Goal: Task Accomplishment & Management: Use online tool/utility

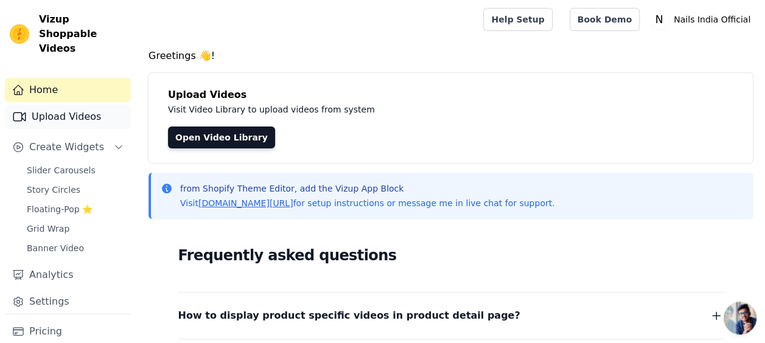
click at [79, 105] on link "Upload Videos" at bounding box center [68, 117] width 126 height 24
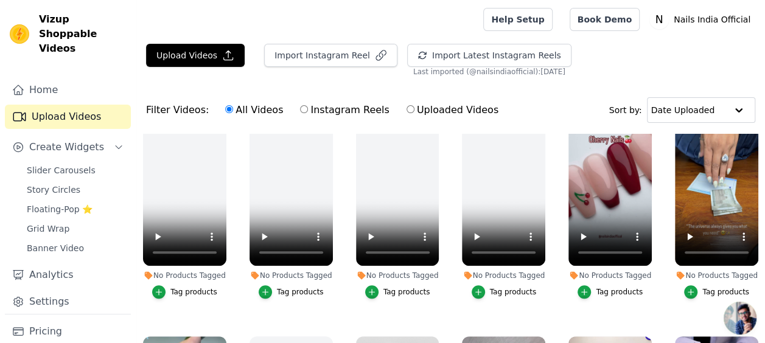
scroll to position [483, 0]
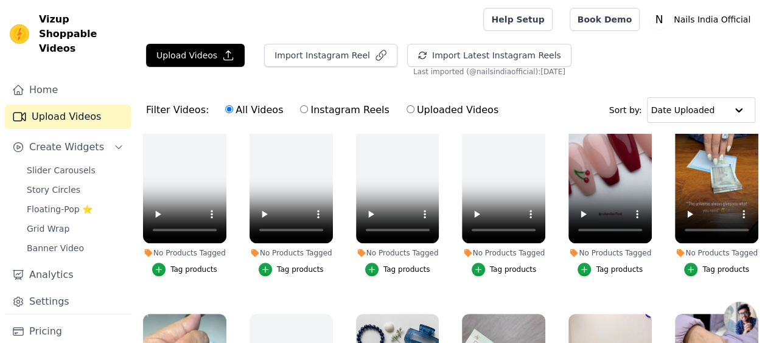
click at [612, 252] on div "No Products Tagged" at bounding box center [609, 253] width 83 height 10
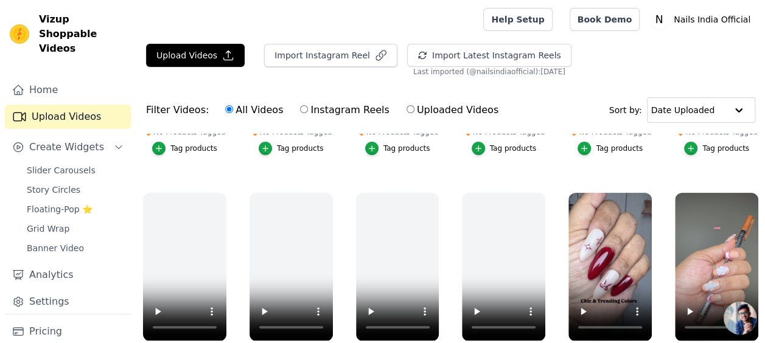
scroll to position [0, 0]
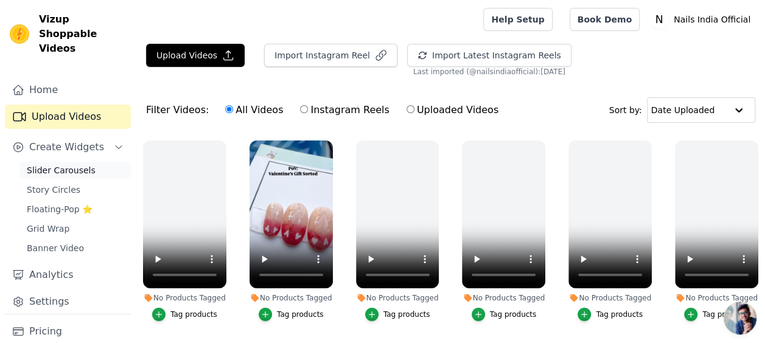
click at [75, 162] on link "Slider Carousels" at bounding box center [74, 170] width 111 height 17
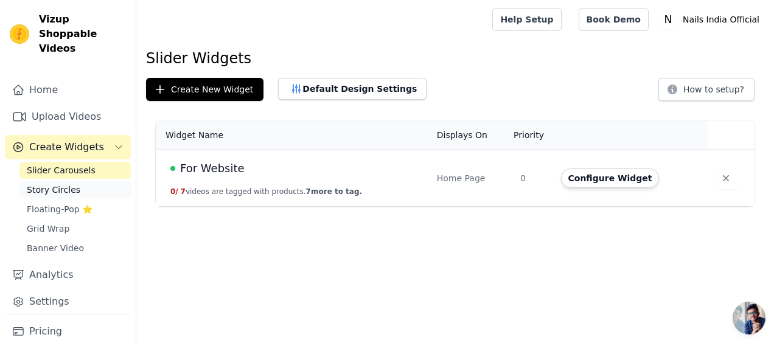
click at [49, 184] on span "Story Circles" at bounding box center [54, 190] width 54 height 12
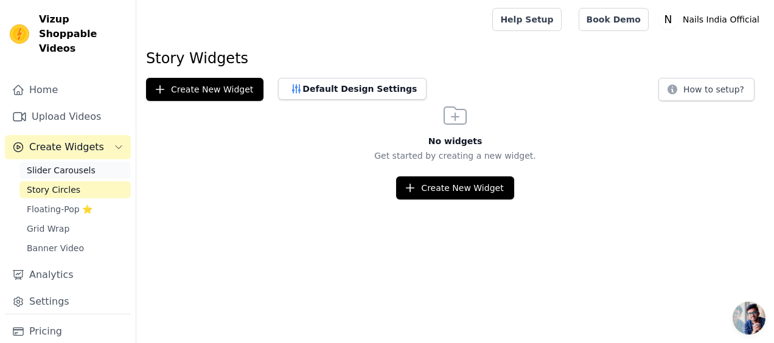
click at [68, 164] on span "Slider Carousels" at bounding box center [61, 170] width 69 height 12
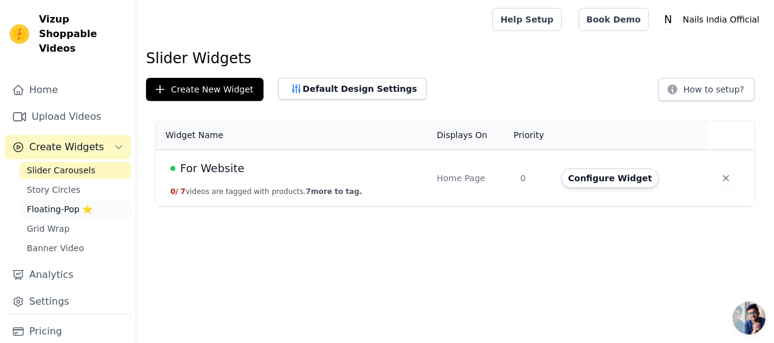
click at [65, 203] on span "Floating-Pop ⭐" at bounding box center [60, 209] width 66 height 12
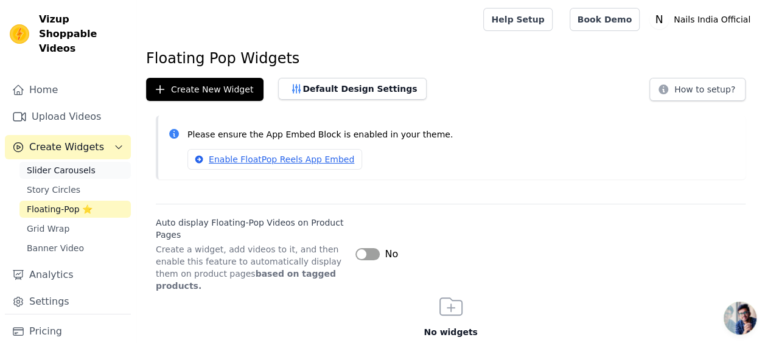
click at [60, 164] on span "Slider Carousels" at bounding box center [61, 170] width 69 height 12
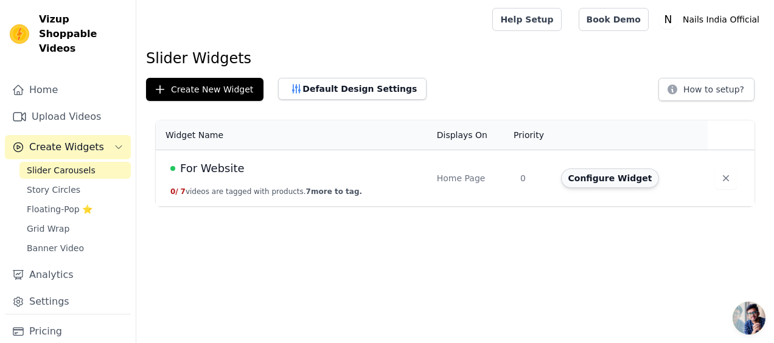
click at [608, 176] on button "Configure Widget" at bounding box center [610, 178] width 99 height 19
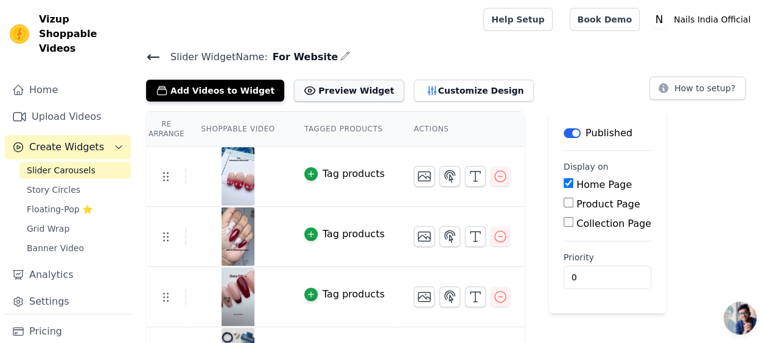
click at [338, 88] on button "Preview Widget" at bounding box center [349, 91] width 110 height 22
click at [63, 184] on span "Story Circles" at bounding box center [54, 190] width 54 height 12
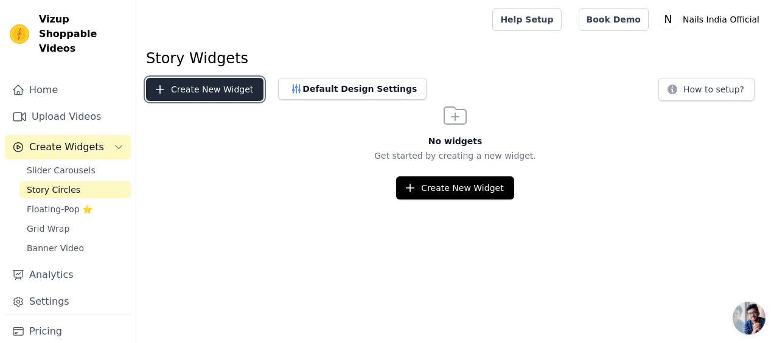
click at [183, 89] on button "Create New Widget" at bounding box center [204, 89] width 117 height 23
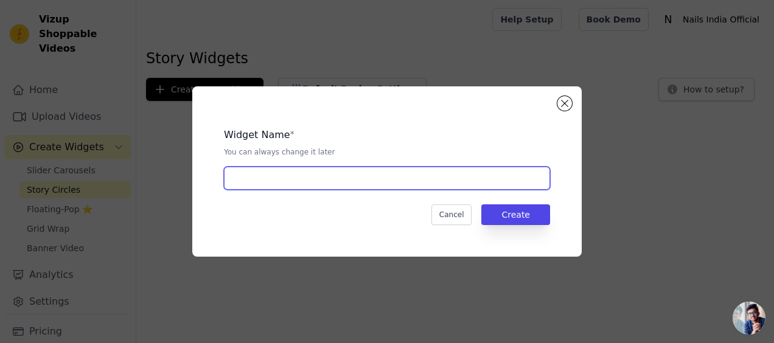
click at [270, 186] on input "text" at bounding box center [387, 178] width 326 height 23
type input "Insta Vidd"
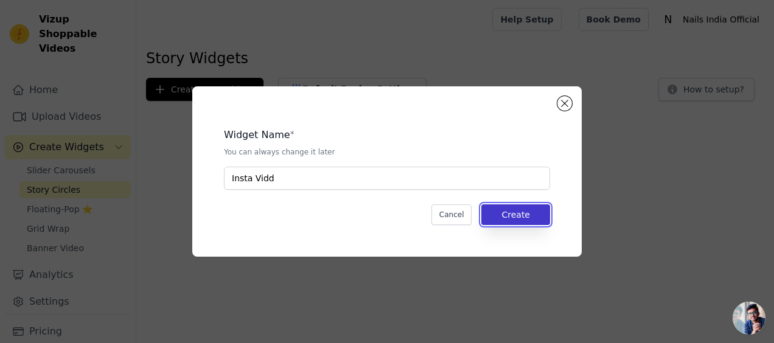
click at [528, 222] on button "Create" at bounding box center [515, 214] width 69 height 21
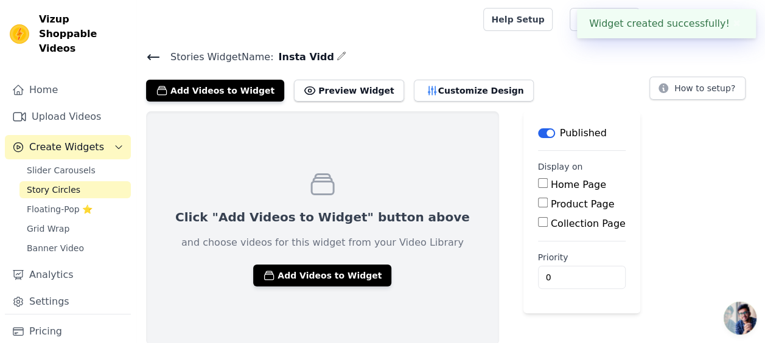
click at [538, 184] on input "Home Page" at bounding box center [543, 183] width 10 height 10
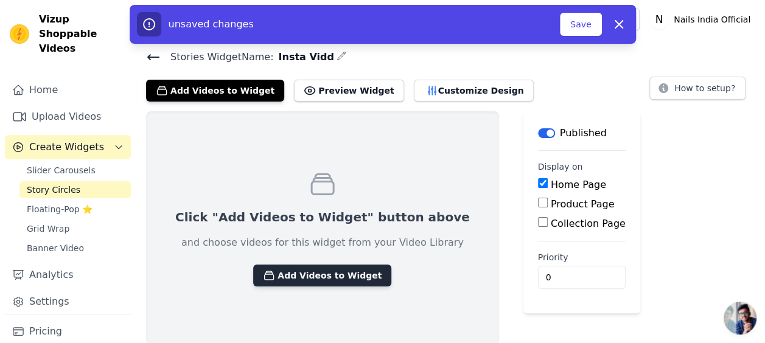
click at [336, 267] on button "Add Videos to Widget" at bounding box center [322, 276] width 138 height 22
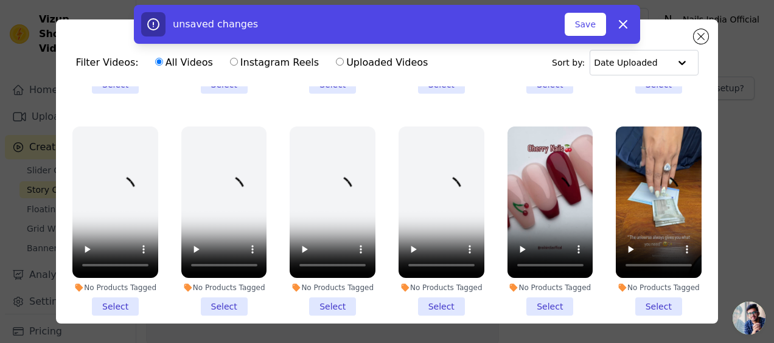
scroll to position [413, 0]
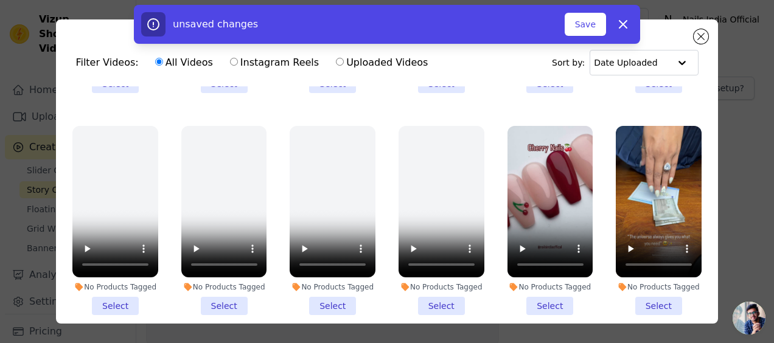
click at [539, 293] on li "No Products Tagged Select" at bounding box center [551, 221] width 86 height 190
click at [0, 0] on input "No Products Tagged Select" at bounding box center [0, 0] width 0 height 0
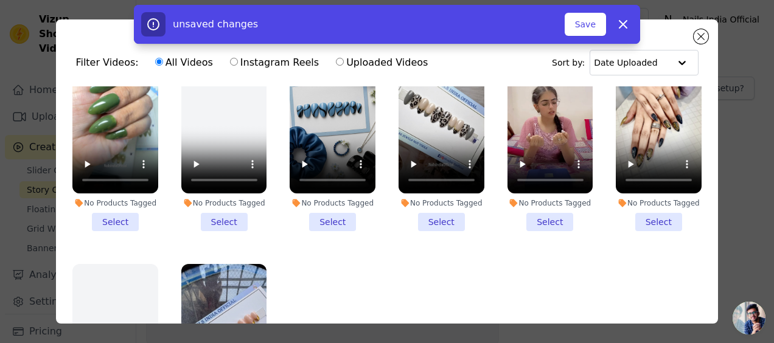
scroll to position [688, 0]
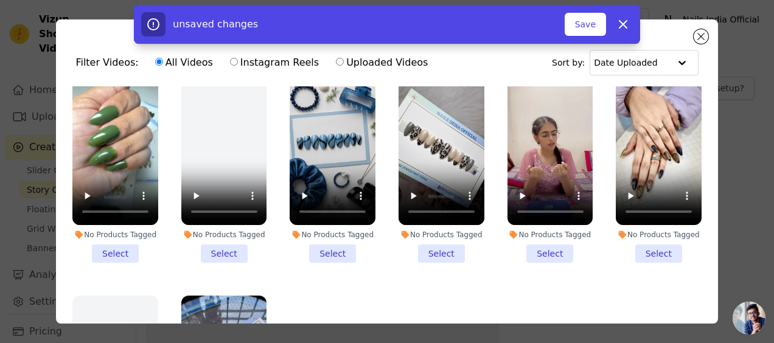
click at [116, 236] on li "No Products Tagged Select" at bounding box center [115, 168] width 86 height 190
click at [0, 0] on input "No Products Tagged Select" at bounding box center [0, 0] width 0 height 0
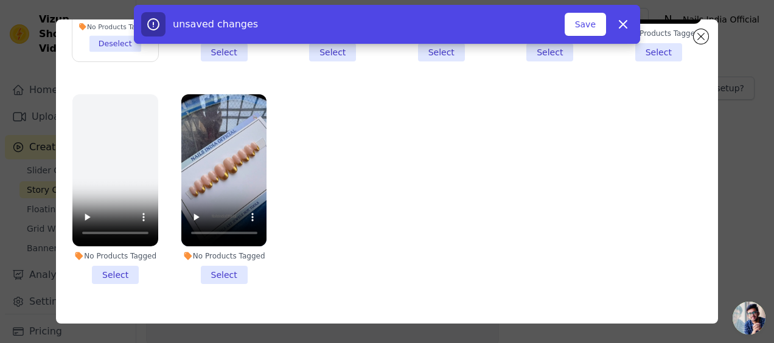
scroll to position [100, 0]
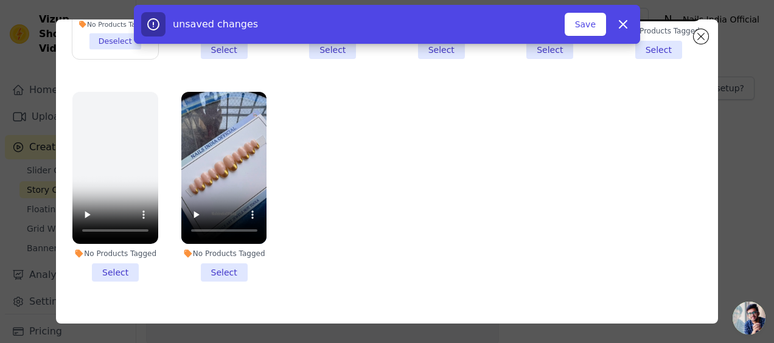
click at [220, 249] on li "No Products Tagged Select" at bounding box center [224, 187] width 86 height 190
click at [0, 0] on input "No Products Tagged Select" at bounding box center [0, 0] width 0 height 0
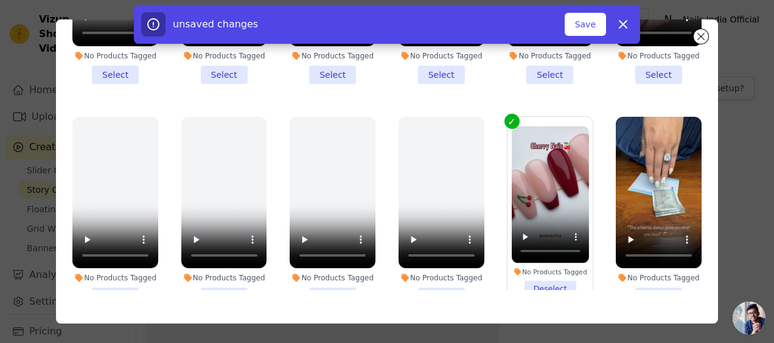
scroll to position [326, 0]
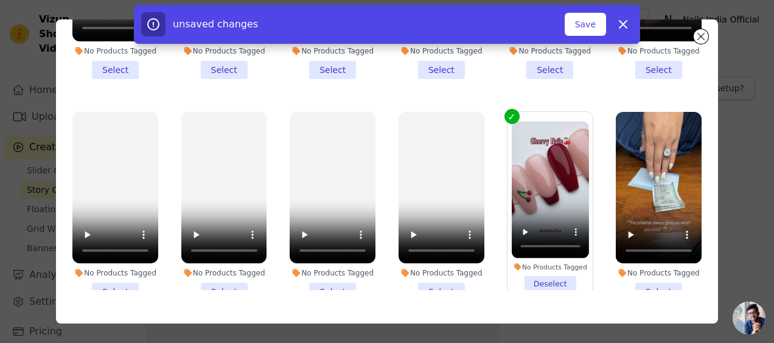
click at [456, 265] on li "No Products Tagged Select" at bounding box center [442, 207] width 86 height 190
click at [0, 0] on input "No Products Tagged Select" at bounding box center [0, 0] width 0 height 0
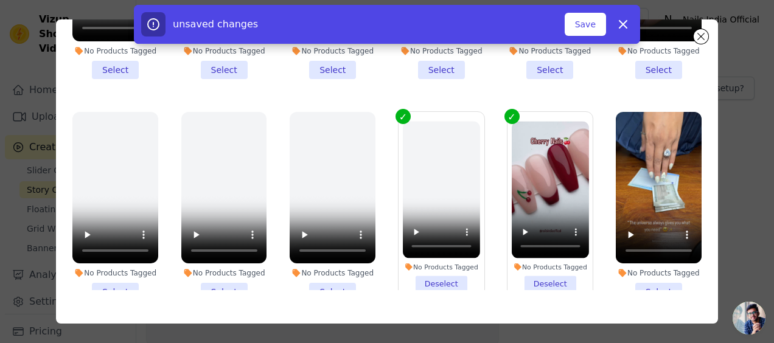
click at [433, 267] on li "No Products Tagged Deselect" at bounding box center [441, 206] width 77 height 171
click at [0, 0] on input "No Products Tagged Deselect" at bounding box center [0, 0] width 0 height 0
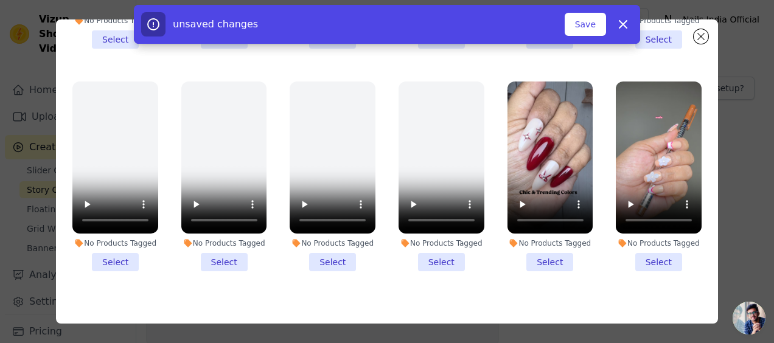
scroll to position [136, 0]
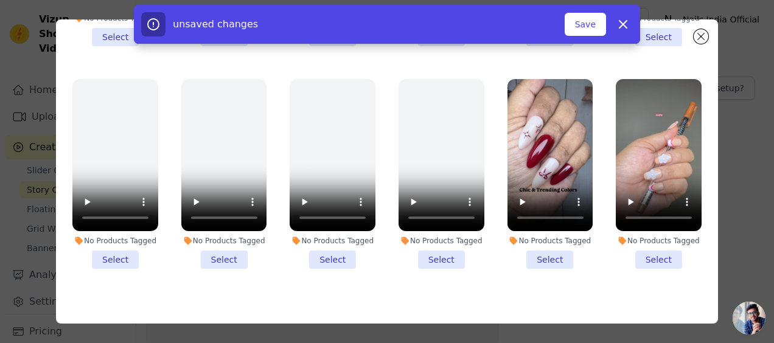
click at [543, 251] on li "No Products Tagged Select" at bounding box center [551, 174] width 86 height 190
click at [0, 0] on input "No Products Tagged Select" at bounding box center [0, 0] width 0 height 0
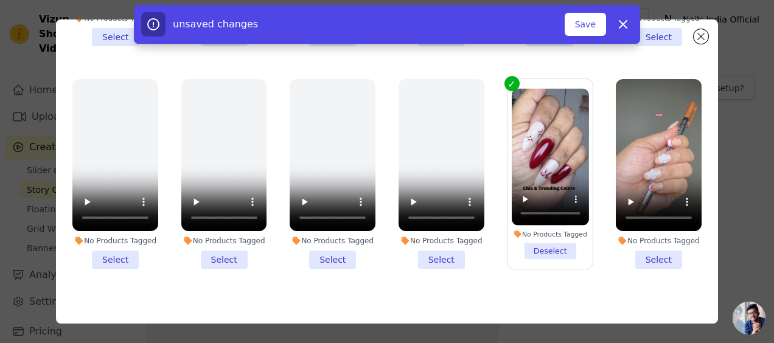
click at [643, 251] on li "No Products Tagged Select" at bounding box center [659, 174] width 86 height 190
click at [0, 0] on input "No Products Tagged Select" at bounding box center [0, 0] width 0 height 0
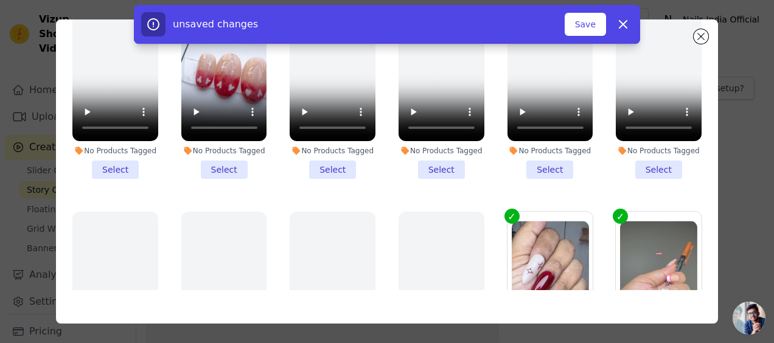
scroll to position [0, 0]
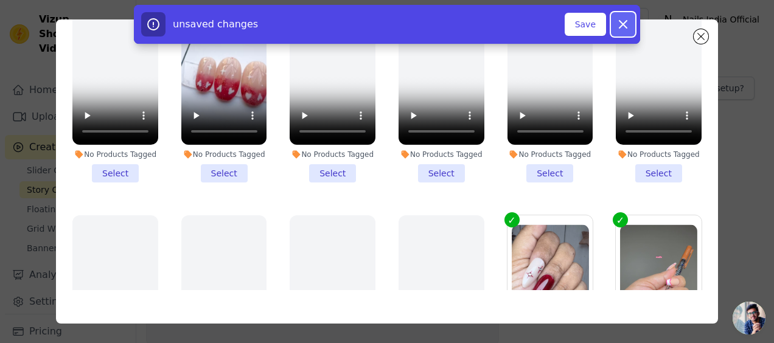
click at [621, 23] on icon "button" at bounding box center [623, 24] width 15 height 15
checkbox input "false"
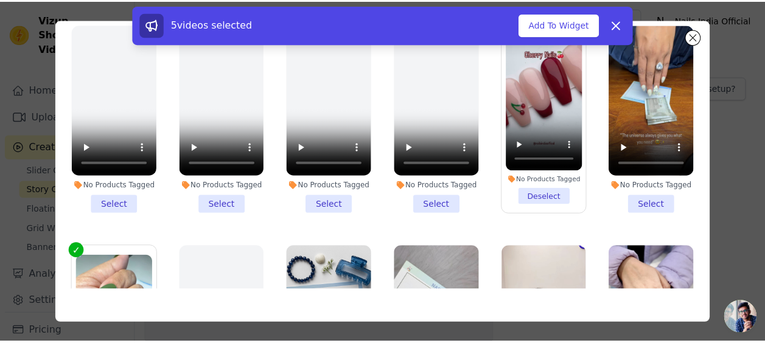
scroll to position [291, 0]
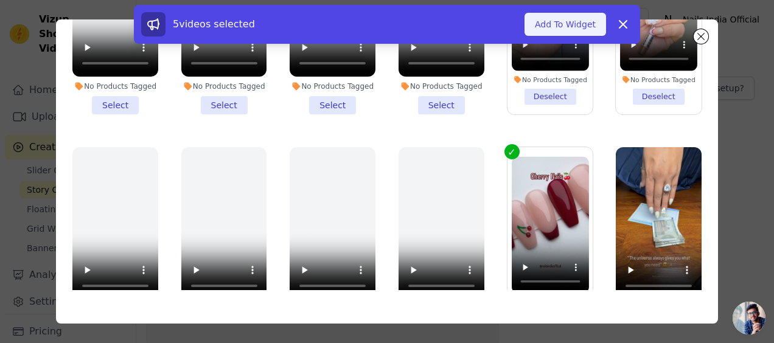
click at [578, 21] on button "Add To Widget" at bounding box center [566, 24] width 82 height 23
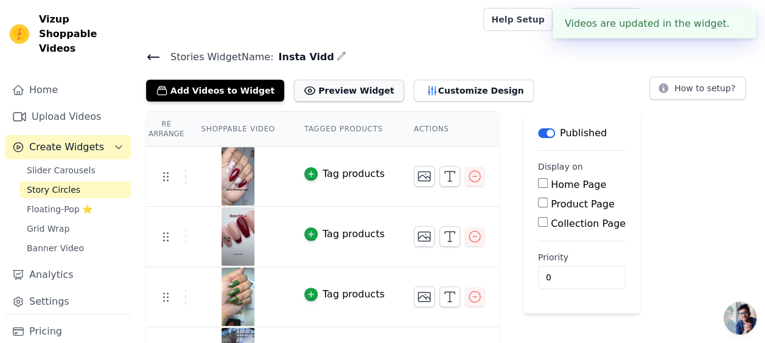
click at [302, 89] on button "Preview Widget" at bounding box center [349, 91] width 110 height 22
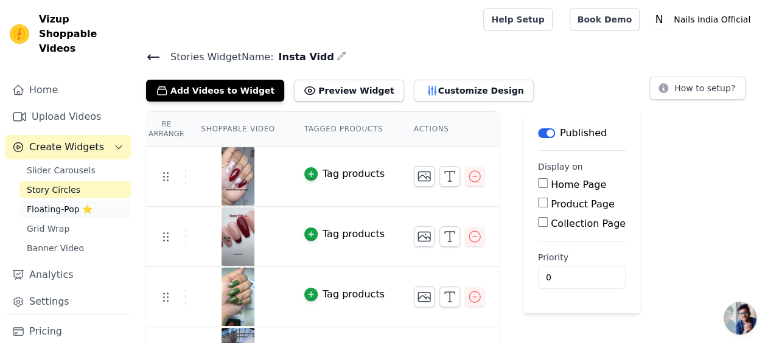
click at [73, 203] on span "Floating-Pop ⭐" at bounding box center [60, 209] width 66 height 12
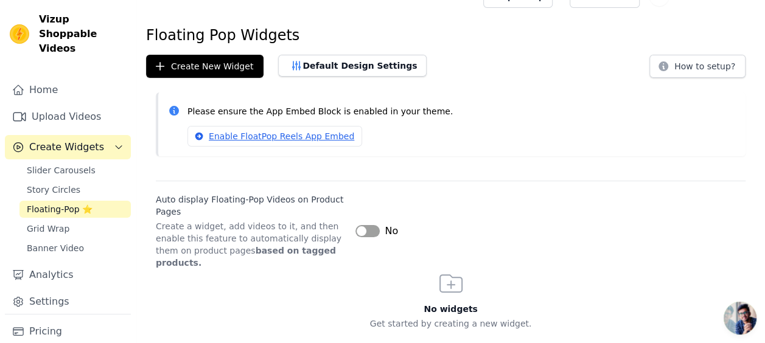
scroll to position [33, 0]
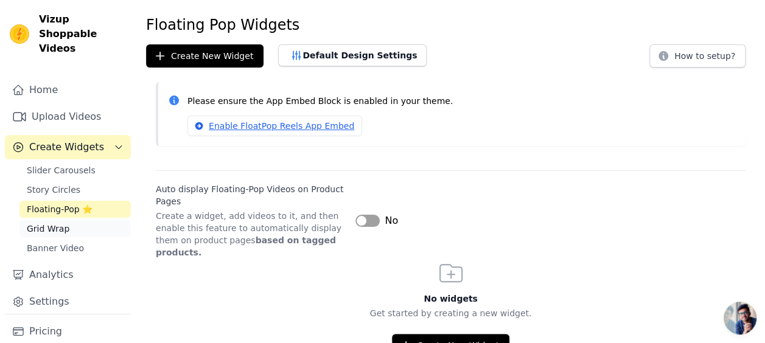
click at [45, 223] on span "Grid Wrap" at bounding box center [48, 229] width 43 height 12
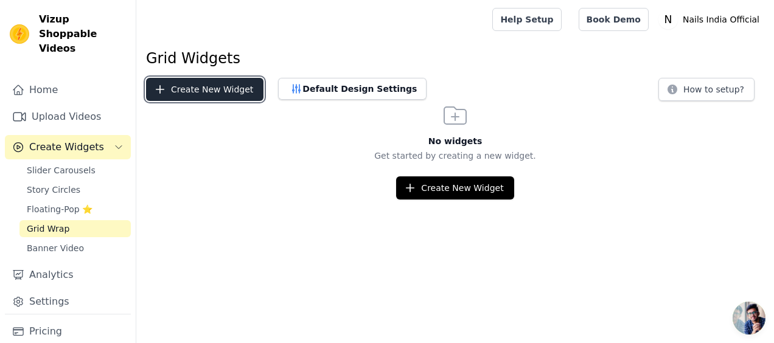
click at [220, 89] on button "Create New Widget" at bounding box center [204, 89] width 117 height 23
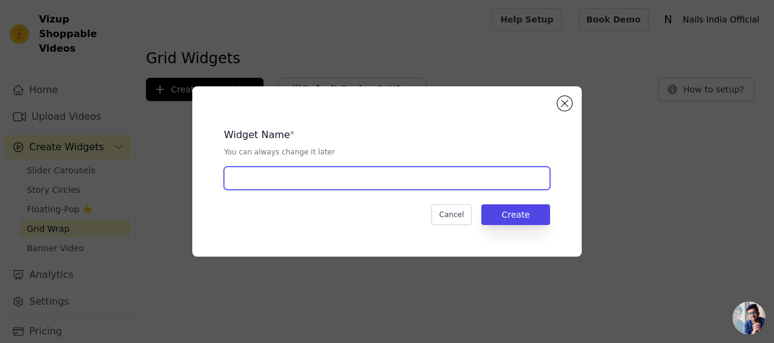
click at [281, 183] on input "text" at bounding box center [387, 178] width 326 height 23
type input "Inst Vidd"
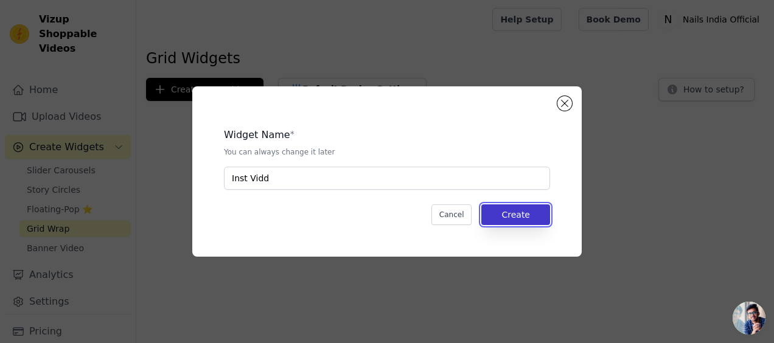
click at [507, 214] on button "Create" at bounding box center [515, 214] width 69 height 21
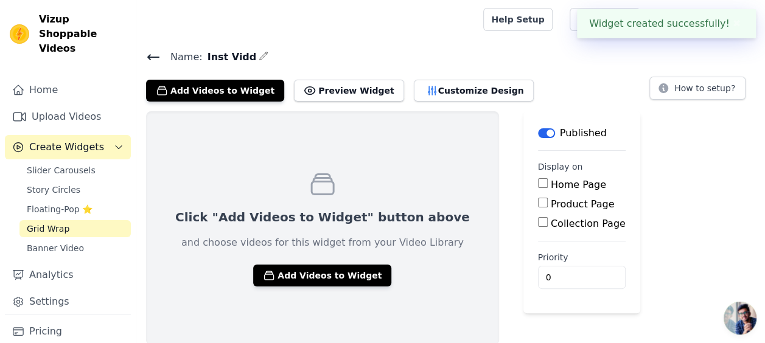
click at [538, 182] on input "Home Page" at bounding box center [543, 183] width 10 height 10
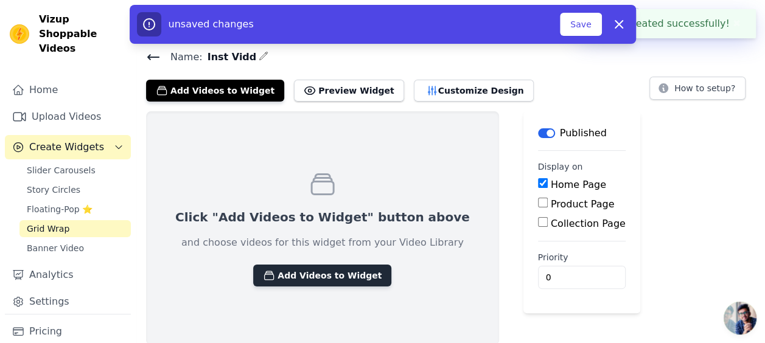
click at [344, 269] on button "Add Videos to Widget" at bounding box center [322, 276] width 138 height 22
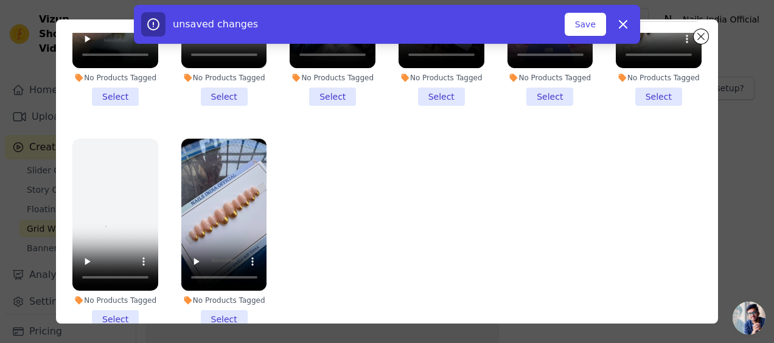
scroll to position [91, 0]
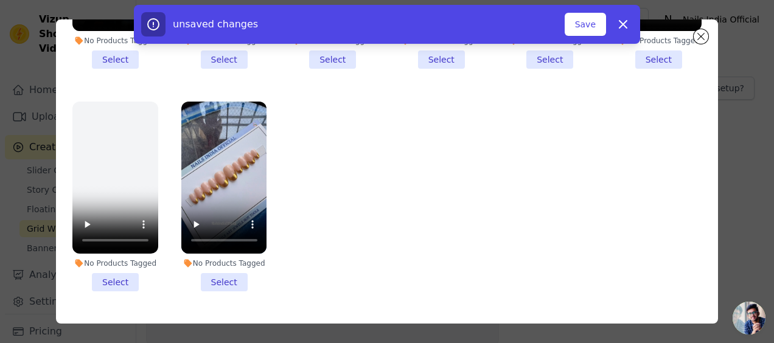
click at [216, 265] on li "No Products Tagged Select" at bounding box center [224, 197] width 86 height 190
click at [0, 0] on input "No Products Tagged Select" at bounding box center [0, 0] width 0 height 0
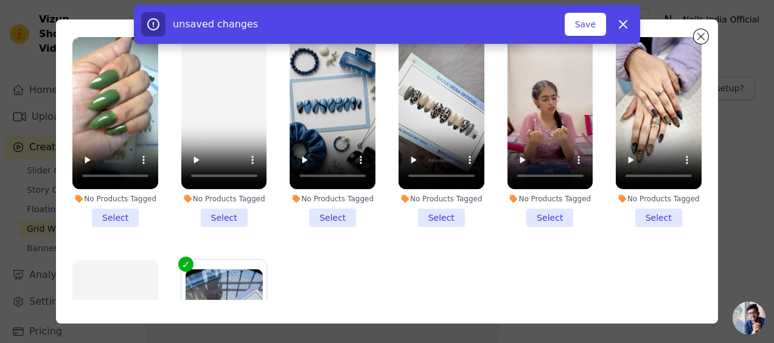
scroll to position [632, 0]
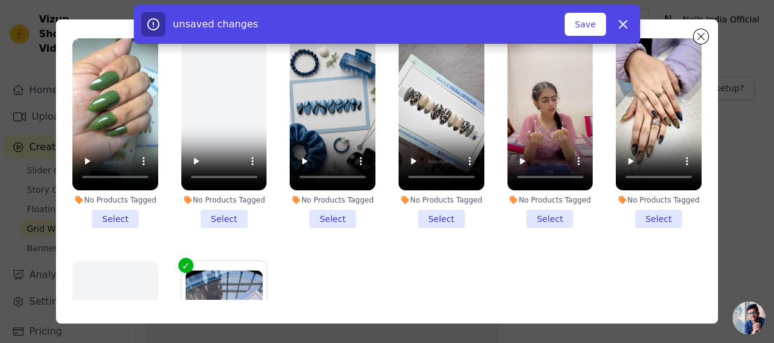
click at [428, 196] on li "No Products Tagged Select" at bounding box center [442, 133] width 86 height 190
click at [0, 0] on input "No Products Tagged Select" at bounding box center [0, 0] width 0 height 0
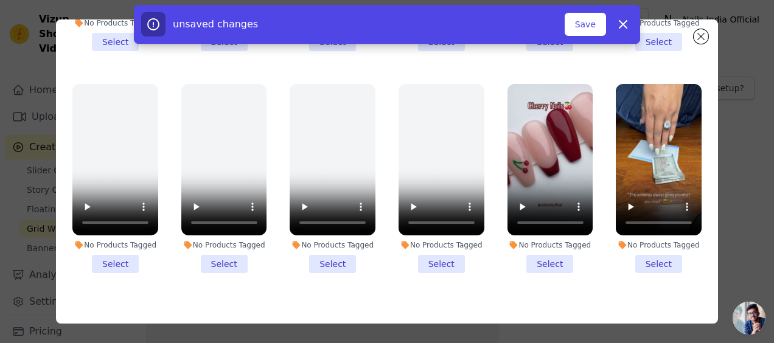
scroll to position [363, 0]
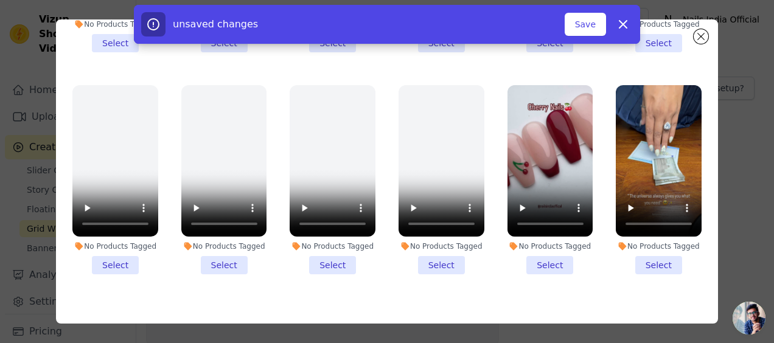
click at [532, 248] on li "No Products Tagged Select" at bounding box center [551, 180] width 86 height 190
click at [0, 0] on input "No Products Tagged Select" at bounding box center [0, 0] width 0 height 0
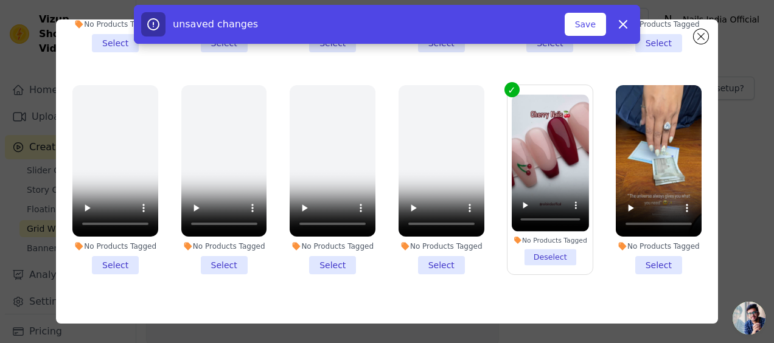
click at [647, 250] on li "No Products Tagged Select" at bounding box center [659, 180] width 86 height 190
click at [0, 0] on input "No Products Tagged Select" at bounding box center [0, 0] width 0 height 0
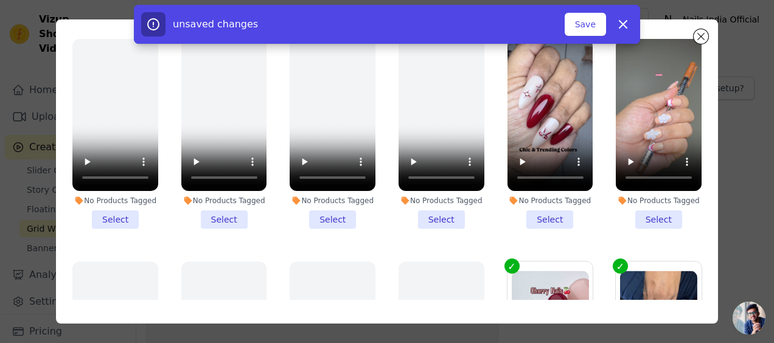
scroll to position [184, 0]
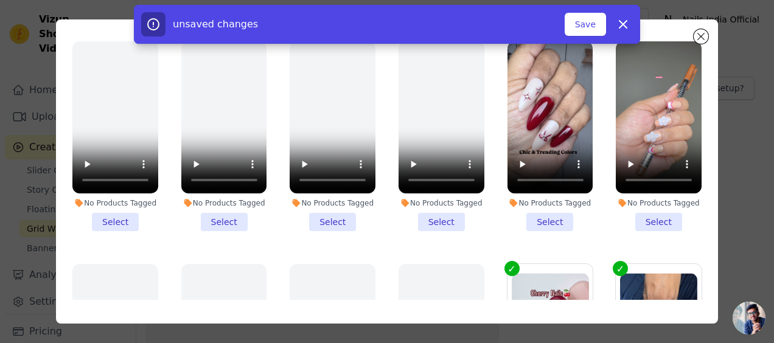
click at [539, 212] on li "No Products Tagged Select" at bounding box center [551, 136] width 86 height 190
click at [0, 0] on input "No Products Tagged Select" at bounding box center [0, 0] width 0 height 0
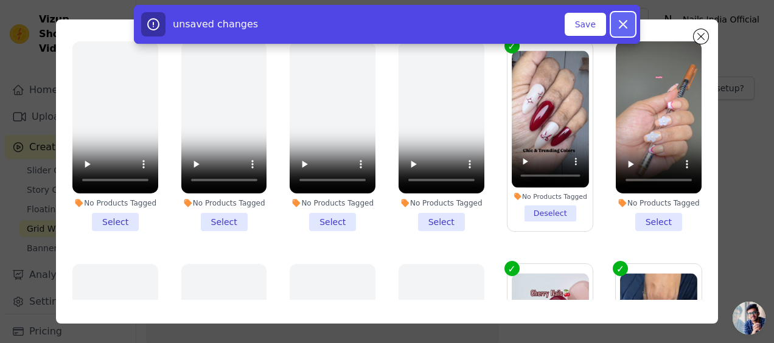
click at [628, 19] on icon "button" at bounding box center [623, 24] width 15 height 15
checkbox input "false"
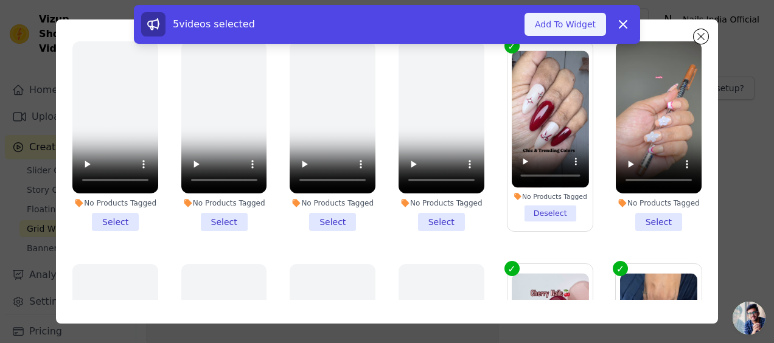
click at [585, 24] on button "Add To Widget" at bounding box center [566, 24] width 82 height 23
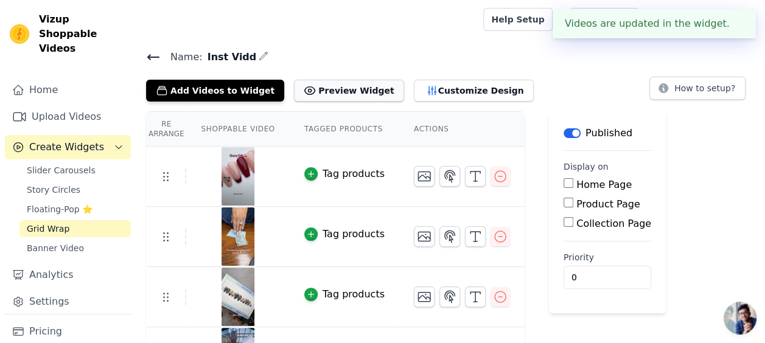
click at [307, 89] on button "Preview Widget" at bounding box center [349, 91] width 110 height 22
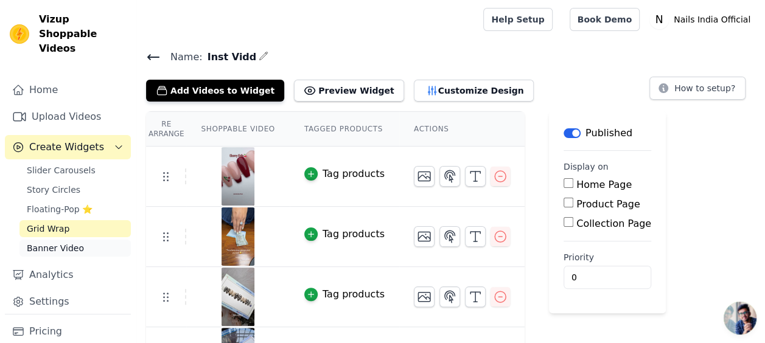
click at [65, 242] on span "Banner Video" at bounding box center [55, 248] width 57 height 12
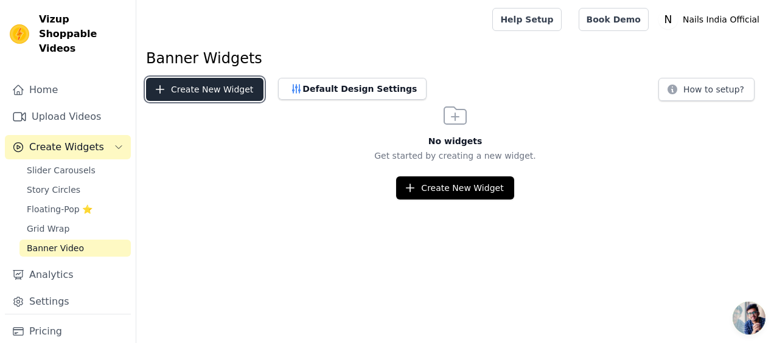
click at [196, 94] on button "Create New Widget" at bounding box center [204, 89] width 117 height 23
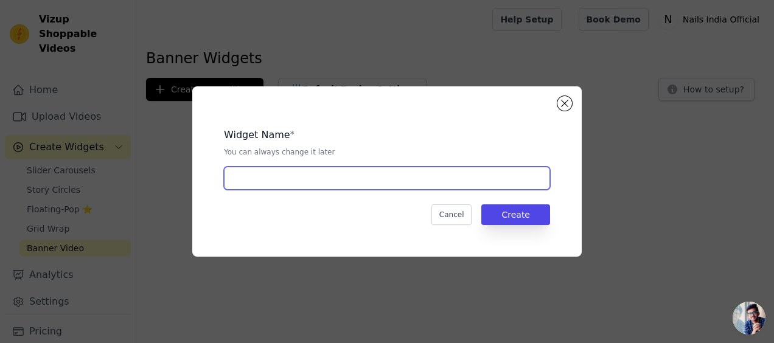
click at [254, 183] on input "text" at bounding box center [387, 178] width 326 height 23
type input "Inst Vidd"
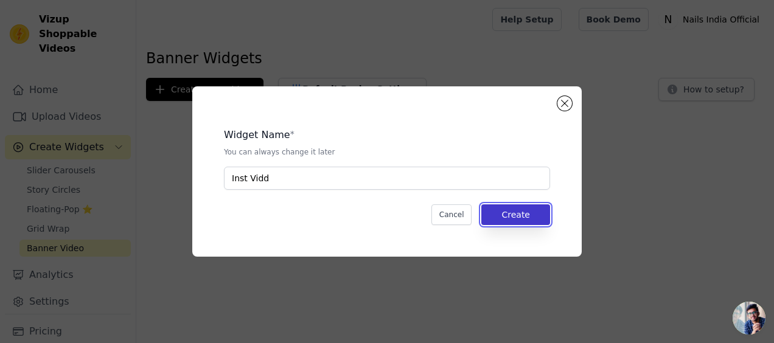
click at [508, 222] on button "Create" at bounding box center [515, 214] width 69 height 21
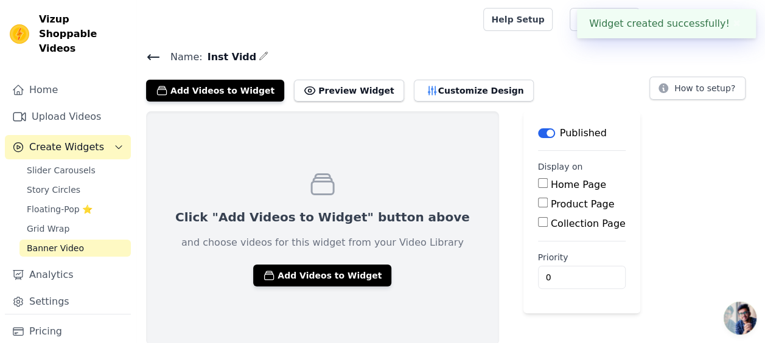
click at [538, 184] on input "Home Page" at bounding box center [543, 183] width 10 height 10
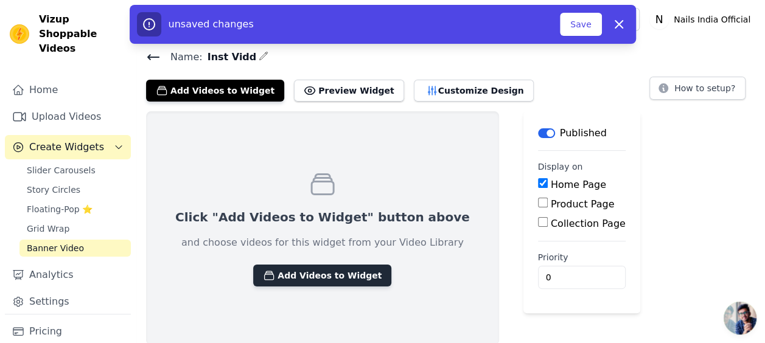
click at [313, 275] on button "Add Videos to Widget" at bounding box center [322, 276] width 138 height 22
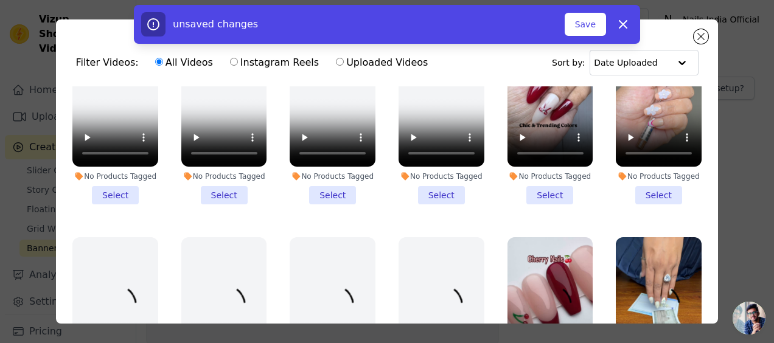
scroll to position [302, 0]
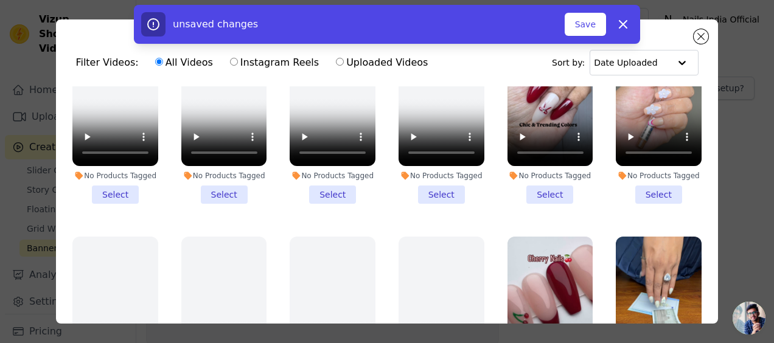
click at [545, 189] on li "No Products Tagged Select" at bounding box center [551, 109] width 86 height 190
click at [0, 0] on input "No Products Tagged Select" at bounding box center [0, 0] width 0 height 0
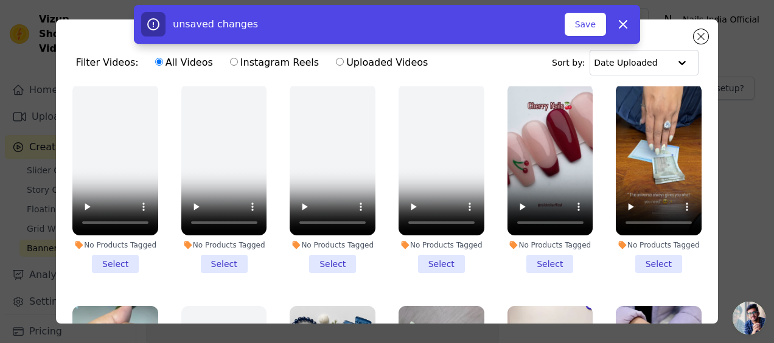
scroll to position [456, 0]
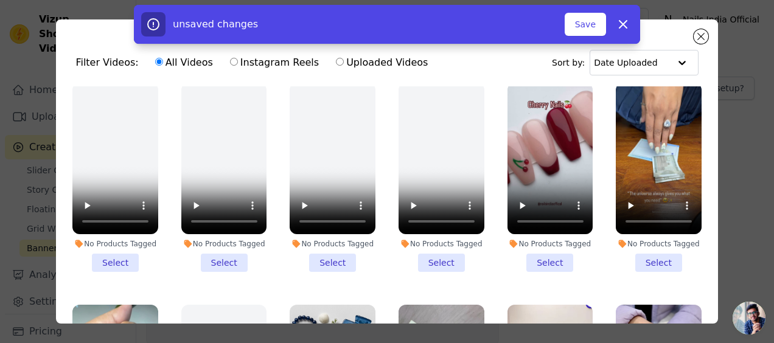
click at [629, 248] on li "No Products Tagged Select" at bounding box center [659, 178] width 86 height 190
click at [0, 0] on input "No Products Tagged Select" at bounding box center [0, 0] width 0 height 0
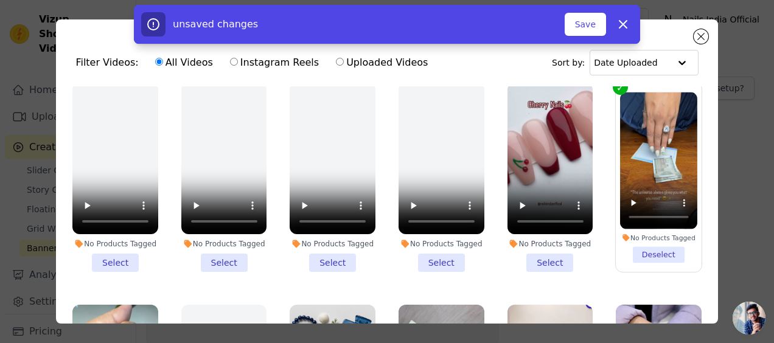
click at [550, 248] on li "No Products Tagged Select" at bounding box center [551, 178] width 86 height 190
click at [0, 0] on input "No Products Tagged Select" at bounding box center [0, 0] width 0 height 0
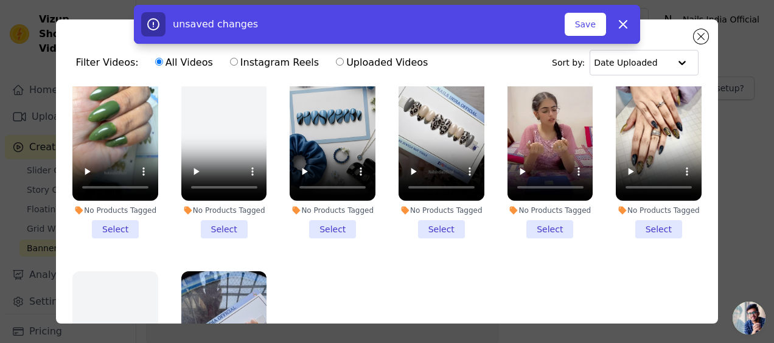
scroll to position [713, 0]
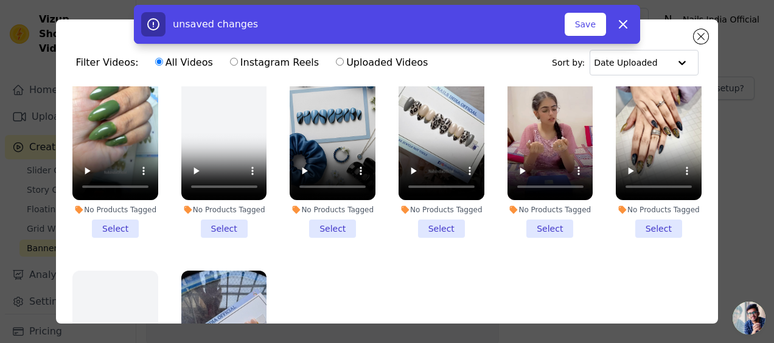
click at [427, 215] on li "No Products Tagged Select" at bounding box center [442, 143] width 86 height 190
click at [0, 0] on input "No Products Tagged Select" at bounding box center [0, 0] width 0 height 0
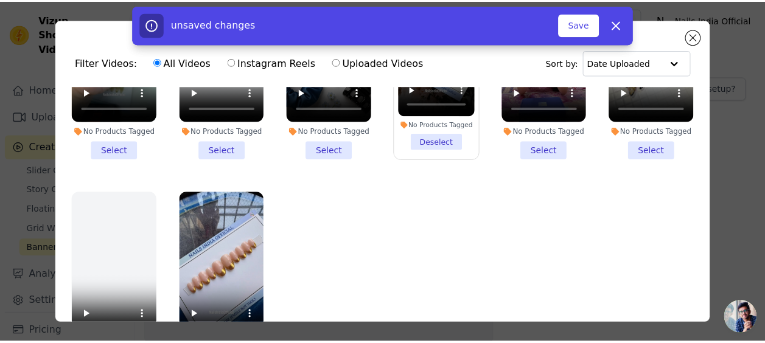
scroll to position [105, 0]
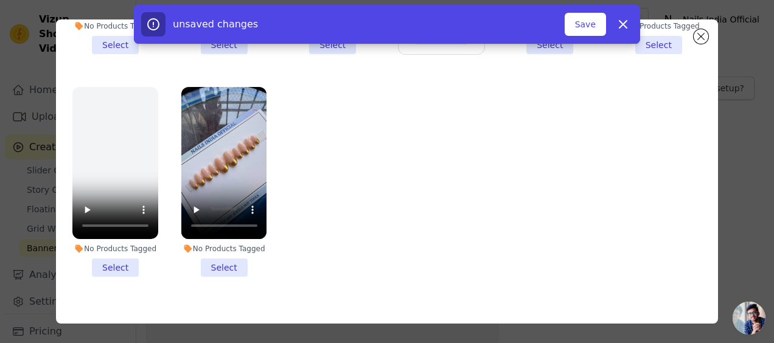
click at [226, 243] on li "No Products Tagged Select" at bounding box center [224, 182] width 86 height 190
click at [0, 0] on input "No Products Tagged Select" at bounding box center [0, 0] width 0 height 0
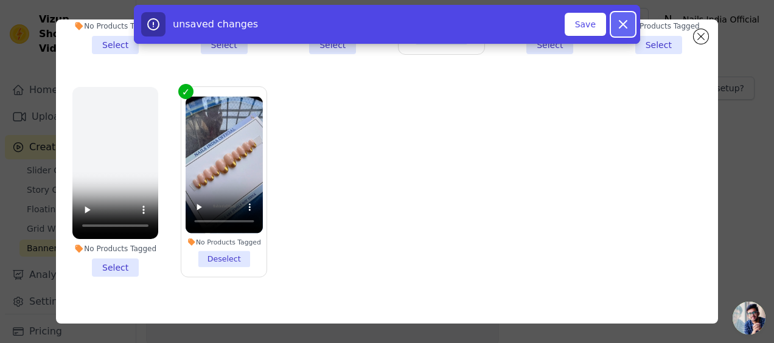
click at [623, 30] on icon "button" at bounding box center [623, 24] width 15 height 15
checkbox input "false"
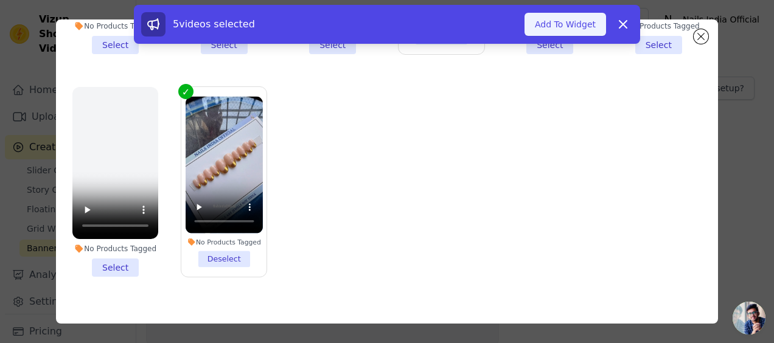
click at [578, 24] on button "Add To Widget" at bounding box center [566, 24] width 82 height 23
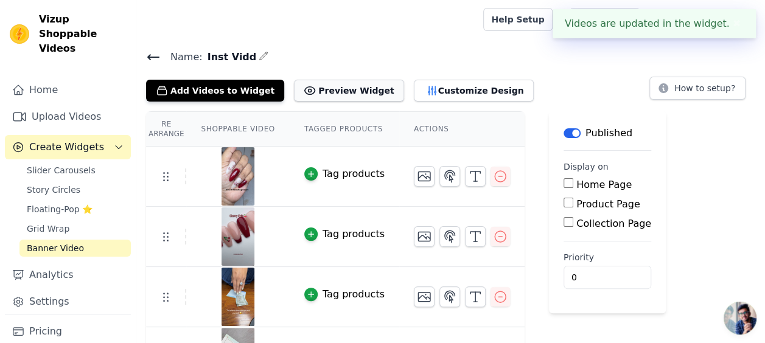
click at [342, 86] on button "Preview Widget" at bounding box center [349, 91] width 110 height 22
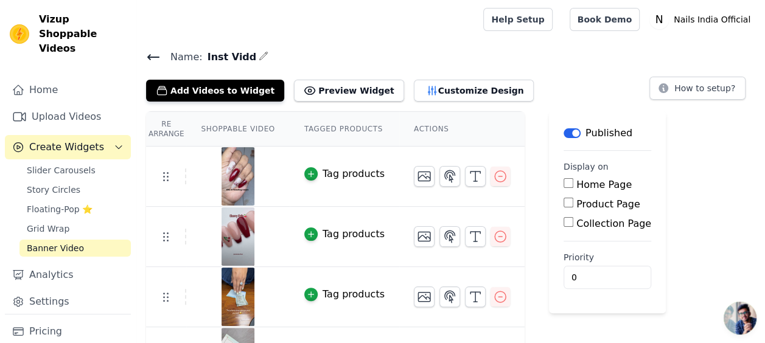
scroll to position [102, 0]
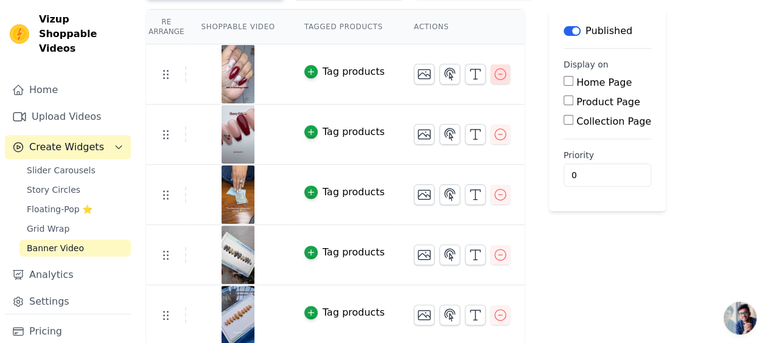
click at [493, 71] on icon "button" at bounding box center [500, 74] width 15 height 15
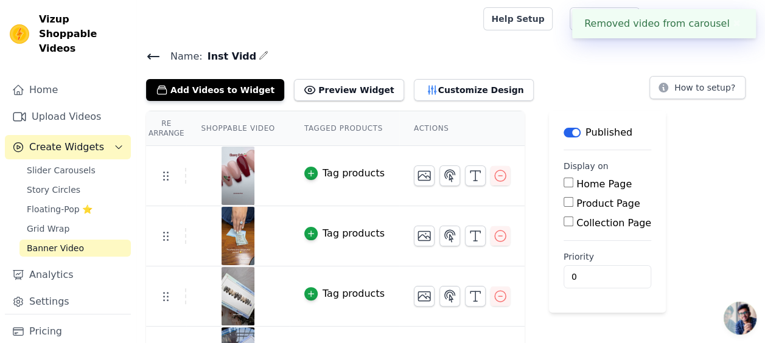
scroll to position [42, 0]
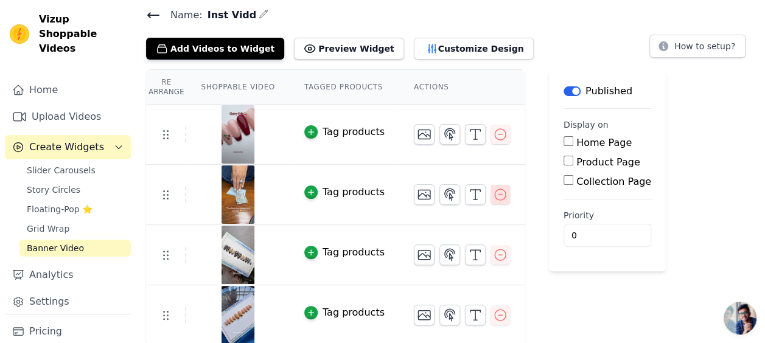
click at [493, 192] on icon "button" at bounding box center [500, 194] width 15 height 15
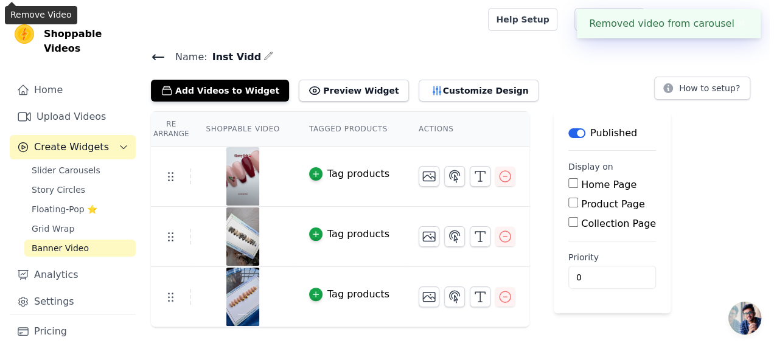
scroll to position [0, 0]
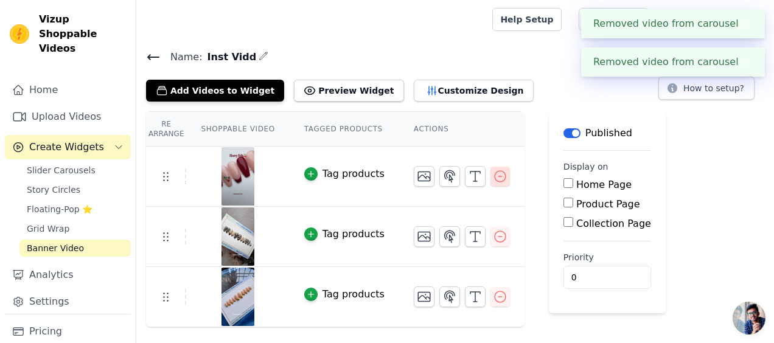
click at [493, 176] on icon "button" at bounding box center [500, 176] width 15 height 15
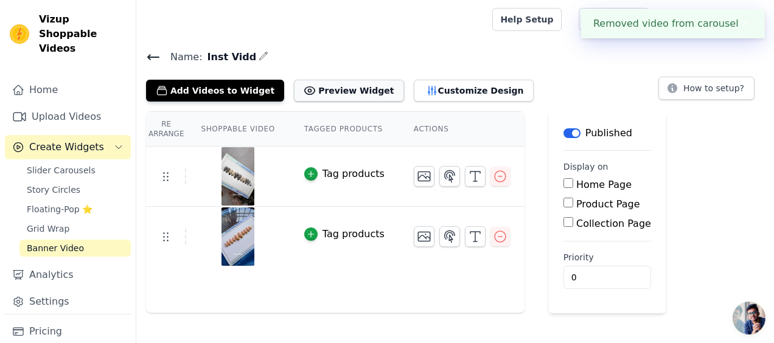
click at [332, 89] on button "Preview Widget" at bounding box center [349, 91] width 110 height 22
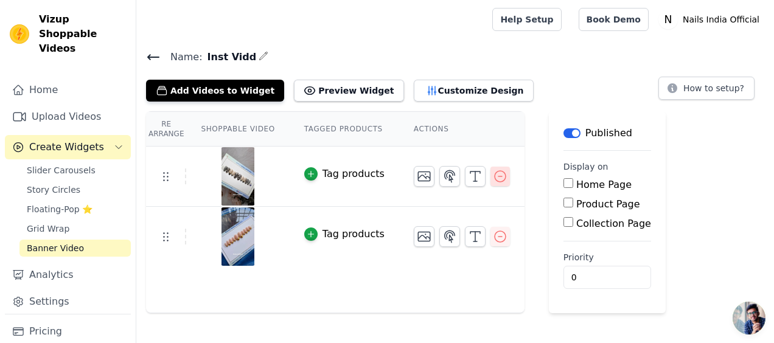
click at [493, 174] on icon "button" at bounding box center [500, 176] width 15 height 15
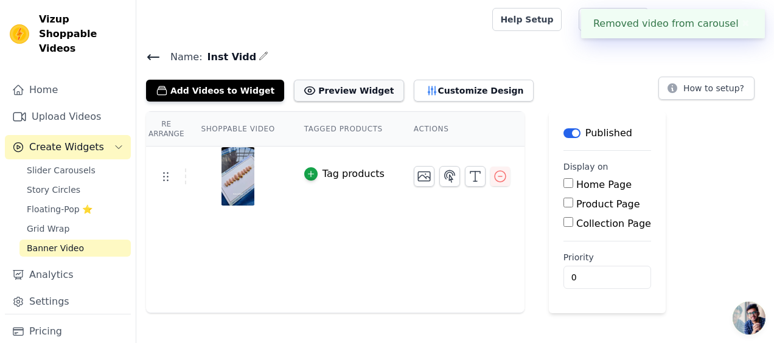
click at [338, 91] on button "Preview Widget" at bounding box center [349, 91] width 110 height 22
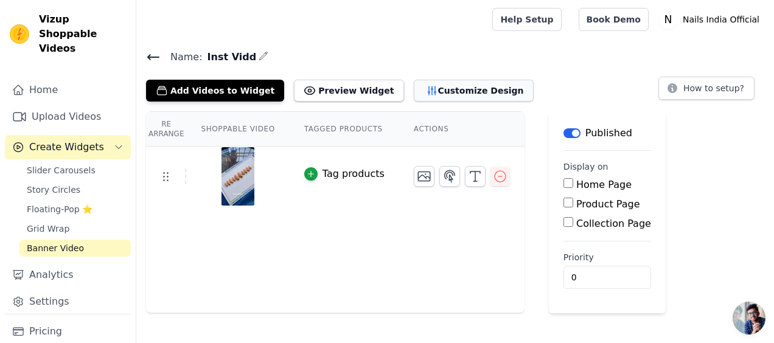
click at [414, 88] on button "Customize Design" at bounding box center [474, 91] width 120 height 22
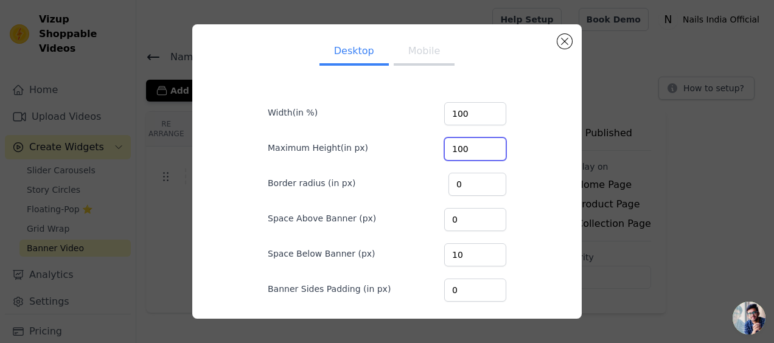
click at [474, 152] on input "100" at bounding box center [475, 149] width 62 height 23
type input "1"
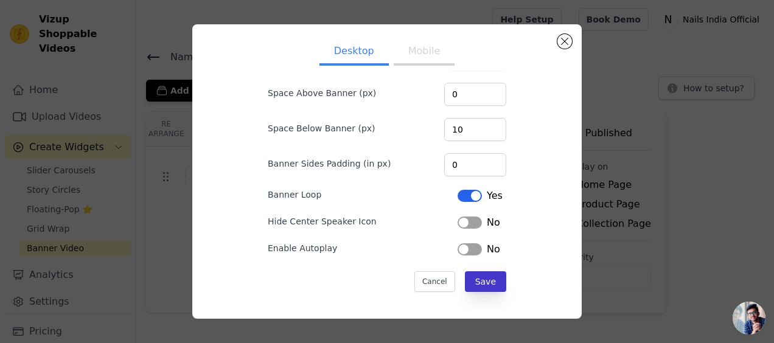
type input "50"
click at [466, 281] on button "Save" at bounding box center [485, 281] width 41 height 21
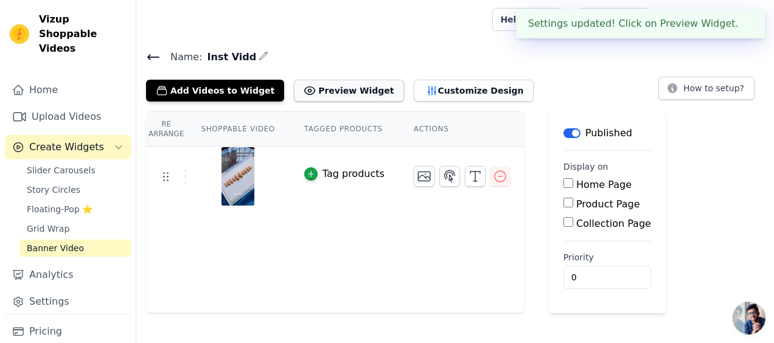
click at [343, 83] on button "Preview Widget" at bounding box center [349, 91] width 110 height 22
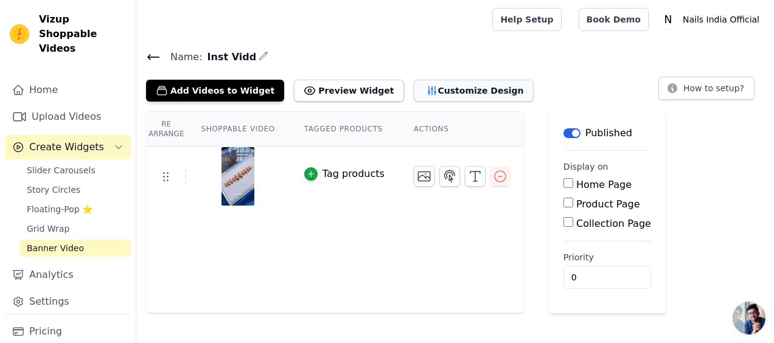
click at [414, 89] on button "Customize Design" at bounding box center [474, 91] width 120 height 22
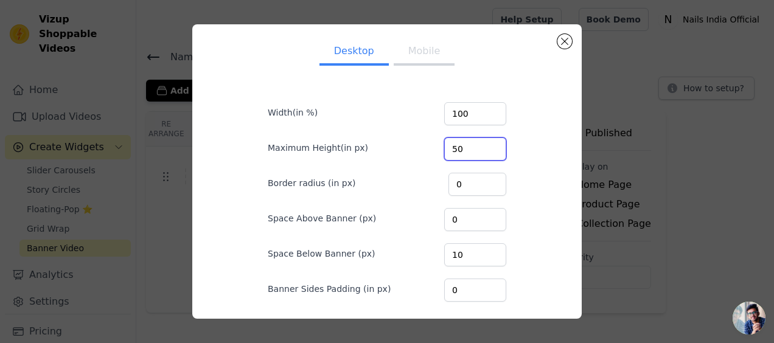
click at [452, 150] on input "50" at bounding box center [475, 149] width 62 height 23
type input "5"
click at [452, 150] on input "Maximum Height(in px)" at bounding box center [475, 149] width 62 height 23
click at [509, 164] on div "Desktop Mobile Width(in %) 100 Maximum Height(in px) Border radius (in px) 0 Sp…" at bounding box center [386, 235] width 277 height 403
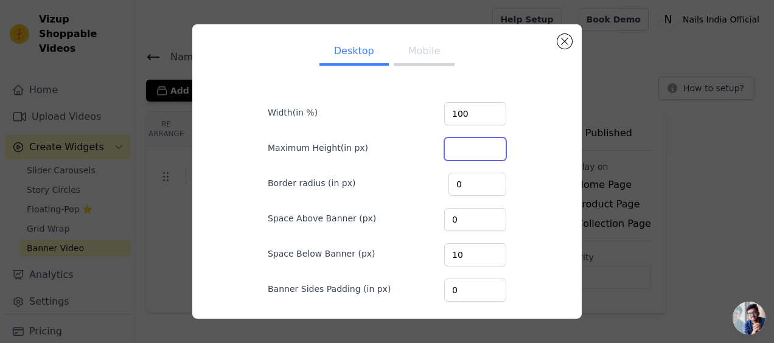
click at [447, 147] on input "Maximum Height(in px)" at bounding box center [475, 149] width 62 height 23
type input "250"
click at [529, 189] on div "Desktop Mobile Width(in %) 100 Maximum Height(in px) 250 Border radius (in px) …" at bounding box center [387, 171] width 370 height 274
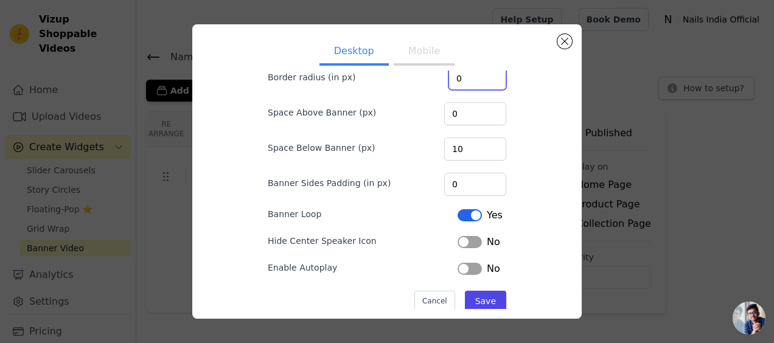
scroll to position [108, 0]
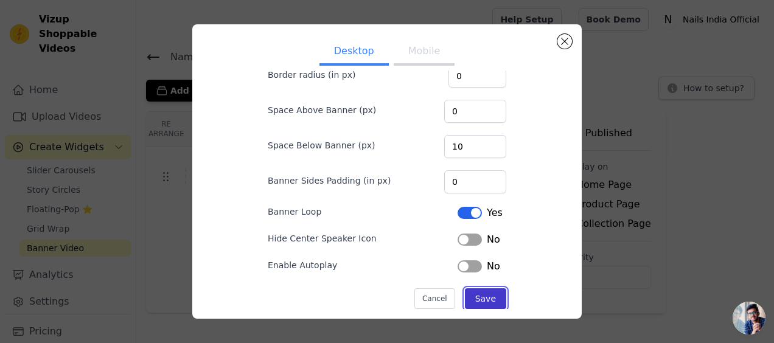
click at [469, 297] on button "Save" at bounding box center [485, 298] width 41 height 21
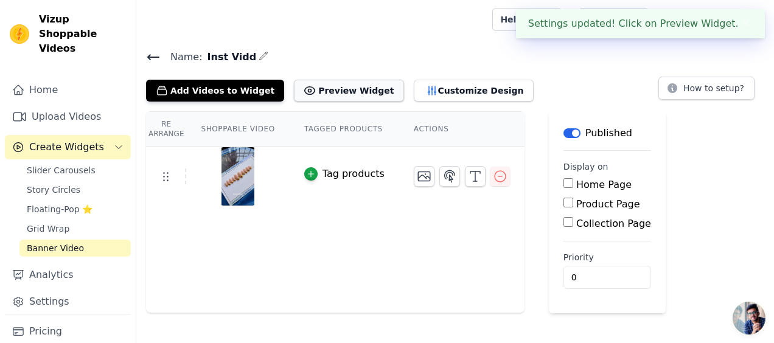
click at [315, 83] on button "Preview Widget" at bounding box center [349, 91] width 110 height 22
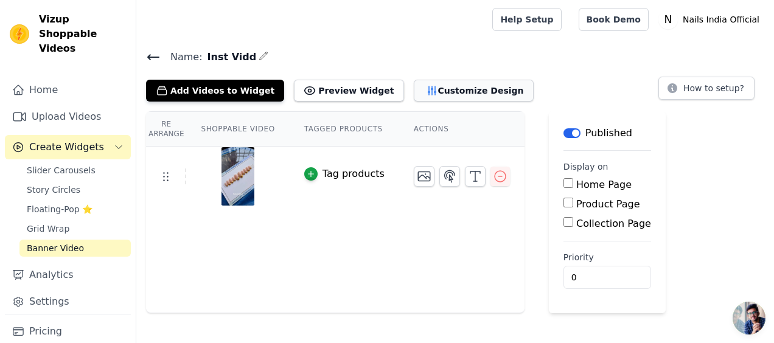
click at [430, 88] on button "Customize Design" at bounding box center [474, 91] width 120 height 22
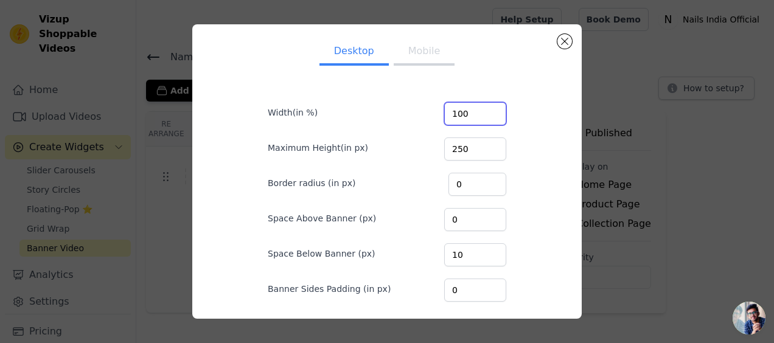
click at [458, 113] on input "100" at bounding box center [475, 113] width 62 height 23
click at [458, 150] on input "250" at bounding box center [475, 149] width 62 height 23
type input "2"
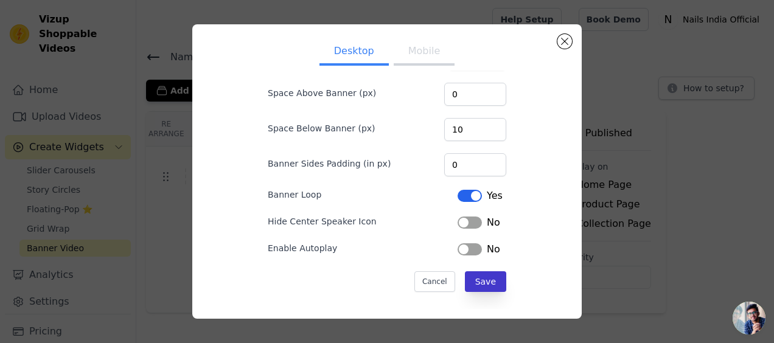
type input "100"
click at [468, 275] on button "Save" at bounding box center [485, 281] width 41 height 21
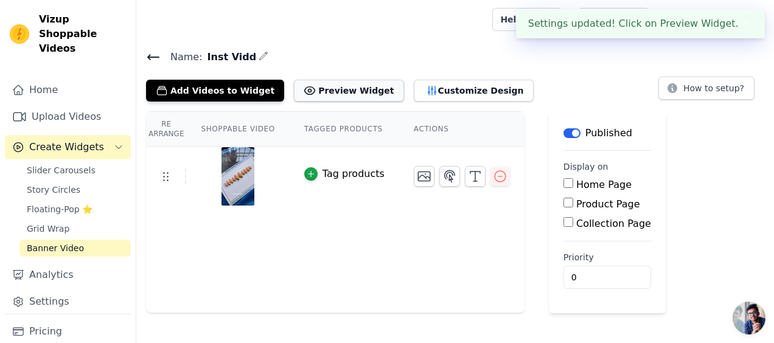
click at [347, 88] on button "Preview Widget" at bounding box center [349, 91] width 110 height 22
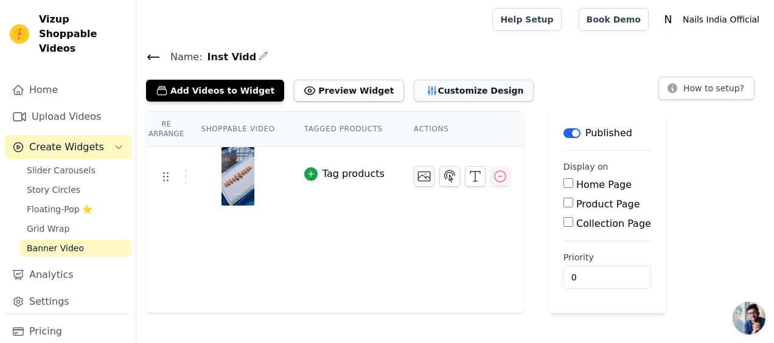
click at [414, 86] on button "Customize Design" at bounding box center [474, 91] width 120 height 22
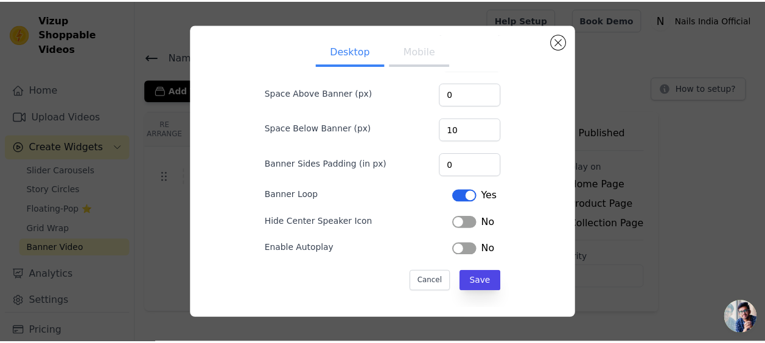
scroll to position [0, 0]
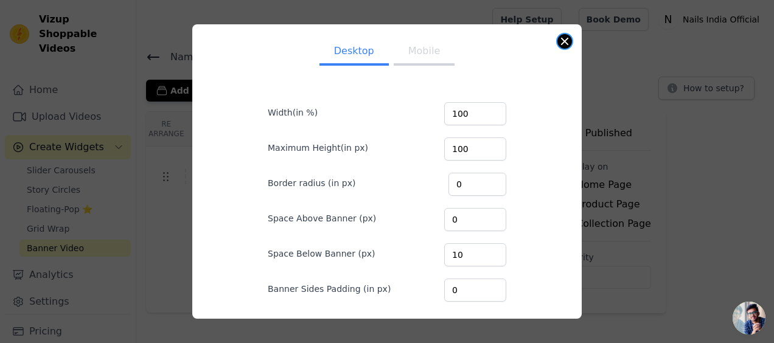
click at [565, 43] on button "Close modal" at bounding box center [564, 41] width 15 height 15
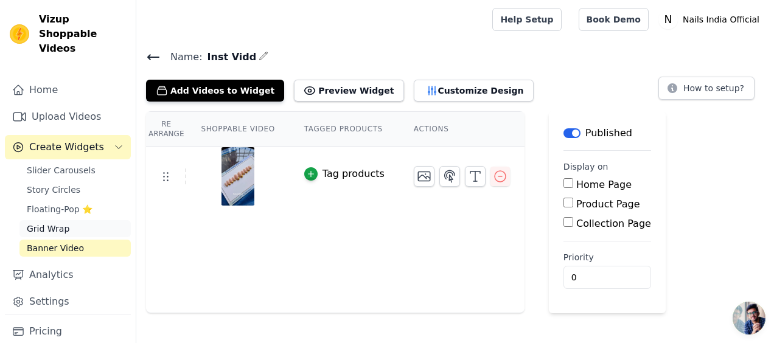
click at [43, 223] on span "Grid Wrap" at bounding box center [48, 229] width 43 height 12
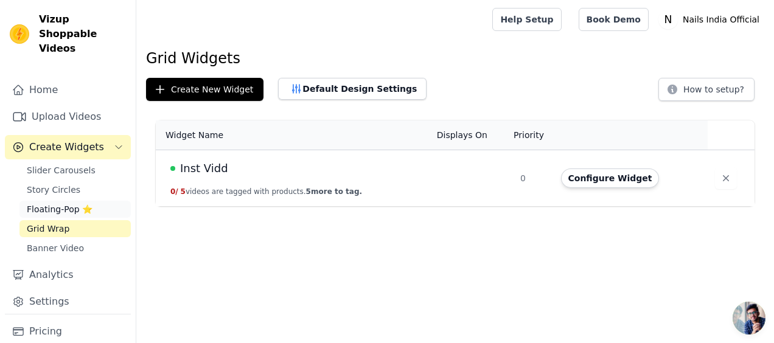
click at [66, 203] on span "Floating-Pop ⭐" at bounding box center [60, 209] width 66 height 12
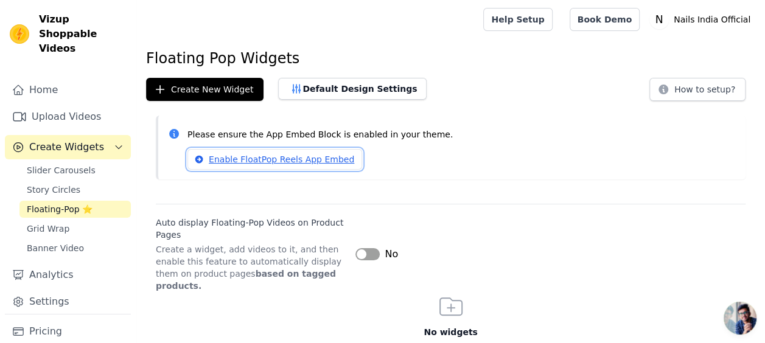
click at [275, 159] on link "Enable FloatPop Reels App Embed" at bounding box center [274, 159] width 175 height 21
click at [461, 150] on div "Enable FloatPop Reels App Embed" at bounding box center [461, 159] width 548 height 21
click at [35, 203] on span "Floating-Pop ⭐" at bounding box center [60, 209] width 66 height 12
click at [51, 181] on link "Story Circles" at bounding box center [74, 189] width 111 height 17
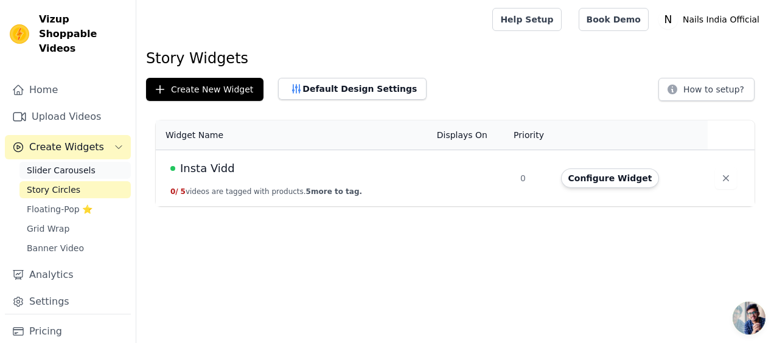
click at [64, 164] on span "Slider Carousels" at bounding box center [61, 170] width 69 height 12
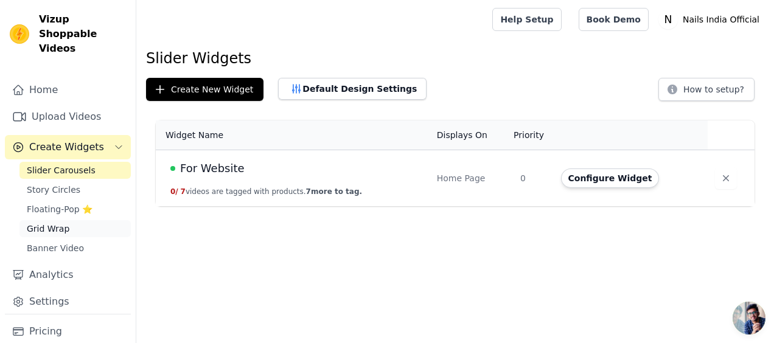
click at [52, 223] on span "Grid Wrap" at bounding box center [48, 229] width 43 height 12
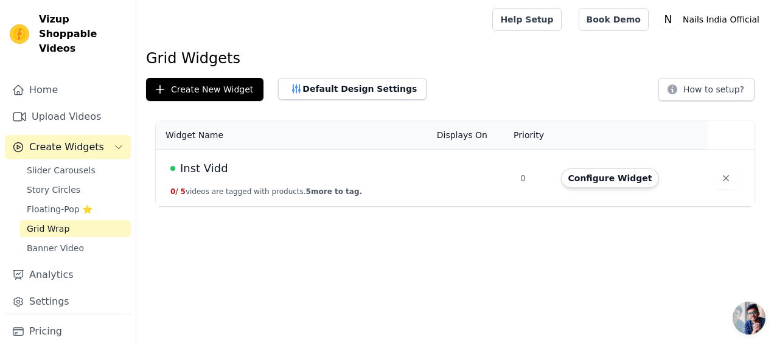
click at [232, 172] on div "Inst Vidd" at bounding box center [296, 168] width 252 height 17
click at [591, 181] on button "Configure Widget" at bounding box center [610, 178] width 99 height 19
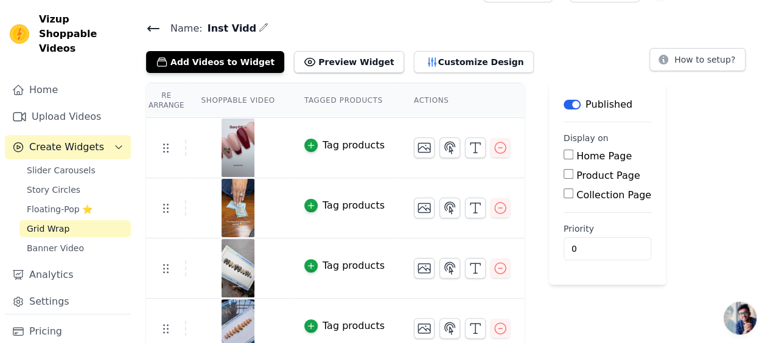
scroll to position [26, 0]
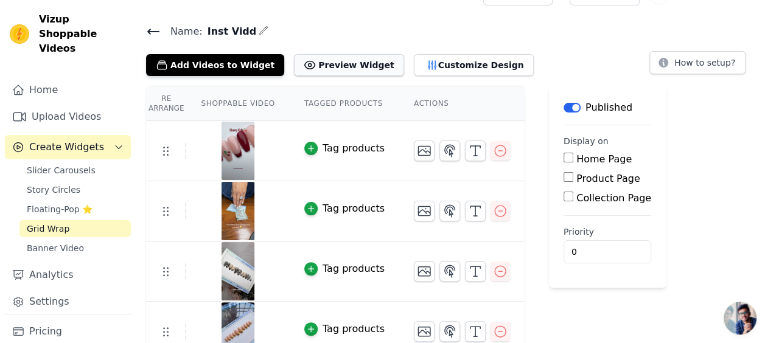
click at [346, 61] on button "Preview Widget" at bounding box center [349, 65] width 110 height 22
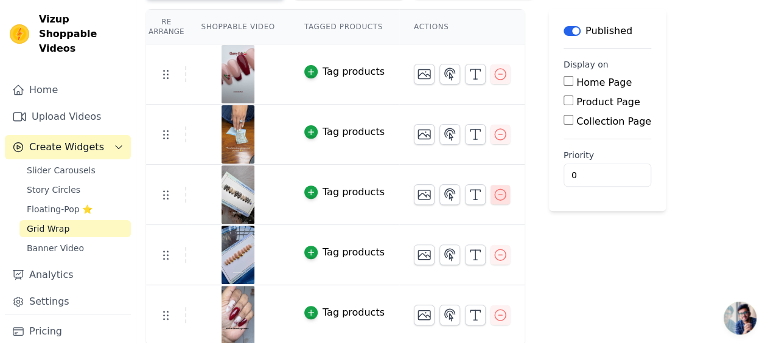
click at [493, 195] on icon "button" at bounding box center [500, 194] width 15 height 15
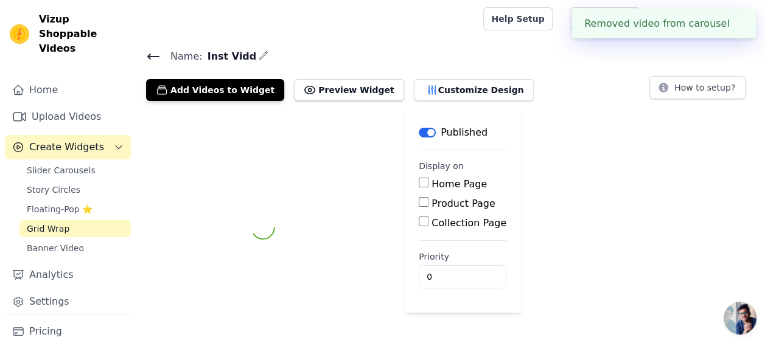
scroll to position [42, 0]
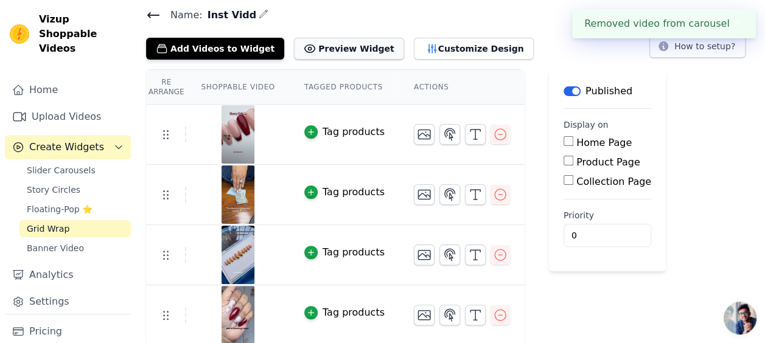
click at [327, 44] on button "Preview Widget" at bounding box center [349, 49] width 110 height 22
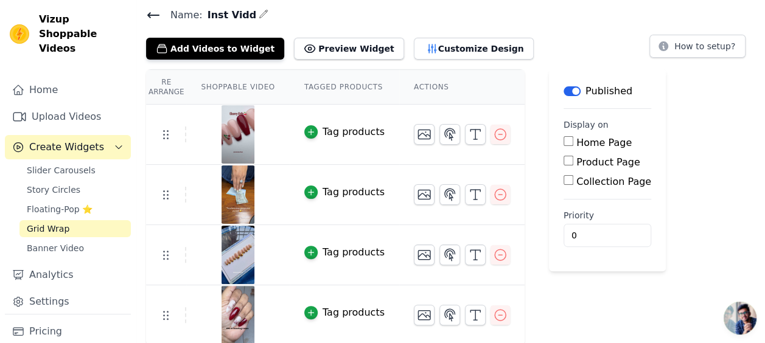
click at [563, 140] on input "Home Page" at bounding box center [568, 141] width 10 height 10
checkbox input "true"
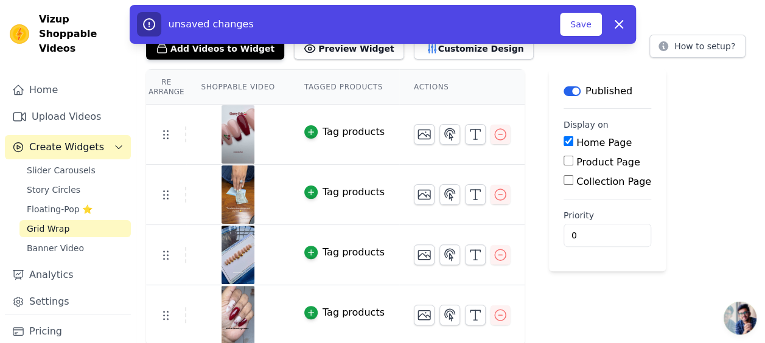
click at [528, 287] on div "Re Arrange Shoppable Video Tagged Products Actions Tag products Tag products Ta…" at bounding box center [450, 207] width 629 height 276
click at [51, 203] on span "Floating-Pop ⭐" at bounding box center [60, 209] width 66 height 12
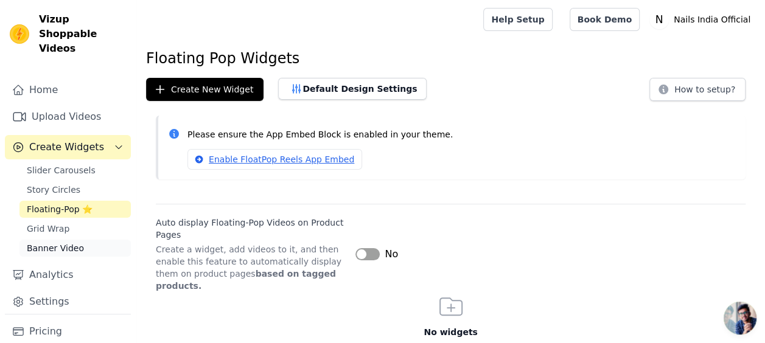
click at [53, 242] on span "Banner Video" at bounding box center [55, 248] width 57 height 12
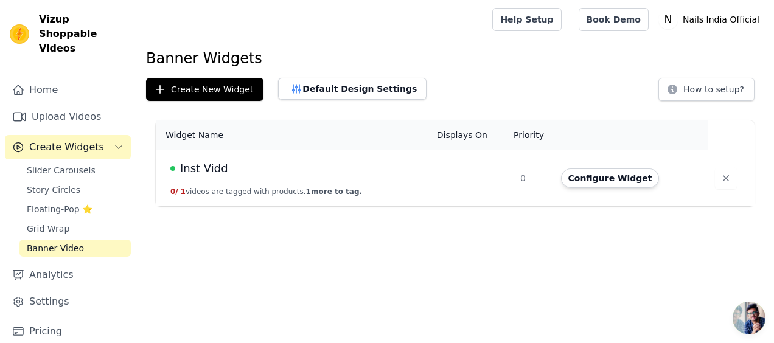
click at [320, 187] on span "1 more to tag." at bounding box center [334, 191] width 56 height 9
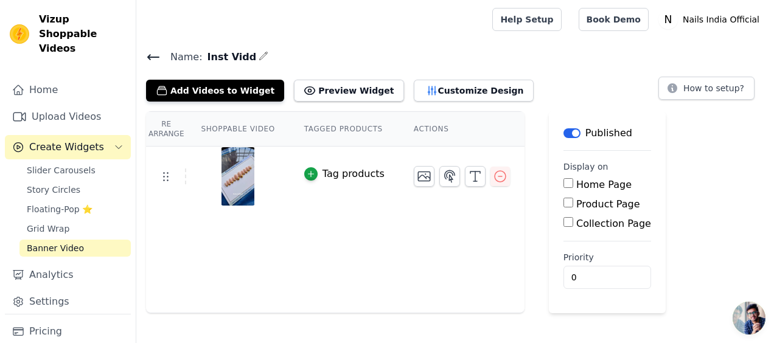
click at [259, 170] on div at bounding box center [238, 176] width 102 height 58
click at [46, 184] on div "Slider Carousels Story Circles Floating-Pop ⭐ Grid Wrap Banner Video" at bounding box center [74, 209] width 111 height 95
click at [43, 184] on span "Story Circles" at bounding box center [54, 190] width 54 height 12
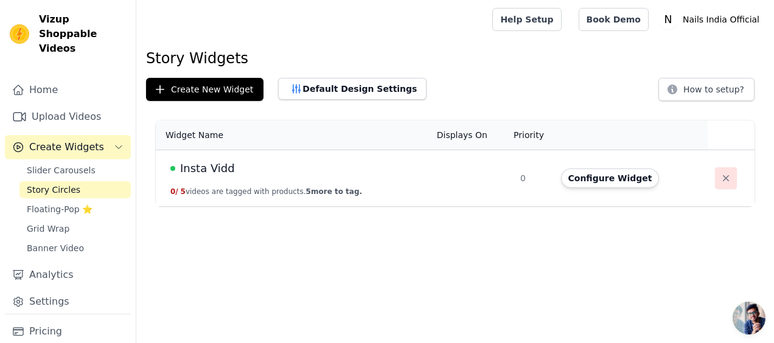
click at [723, 179] on icon "button" at bounding box center [726, 178] width 6 height 6
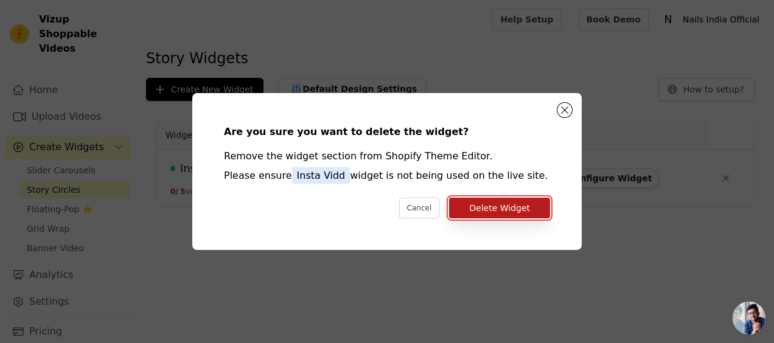
click at [480, 215] on button "Delete Widget" at bounding box center [499, 208] width 101 height 21
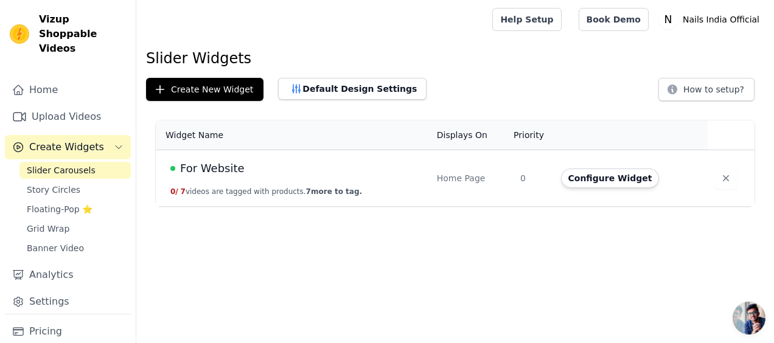
click at [750, 320] on span "Open chat" at bounding box center [749, 318] width 33 height 33
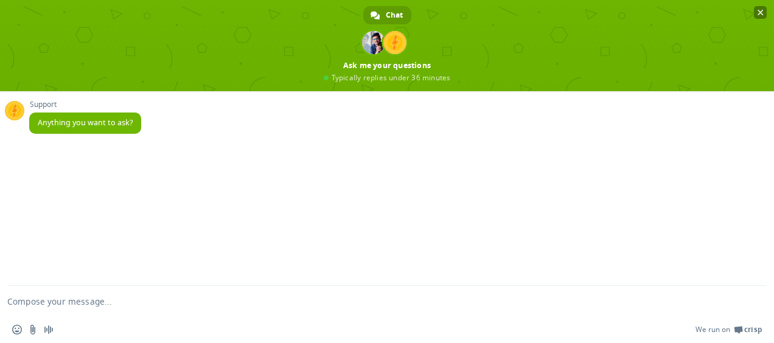
click at [764, 10] on span "Close chat" at bounding box center [760, 12] width 13 height 13
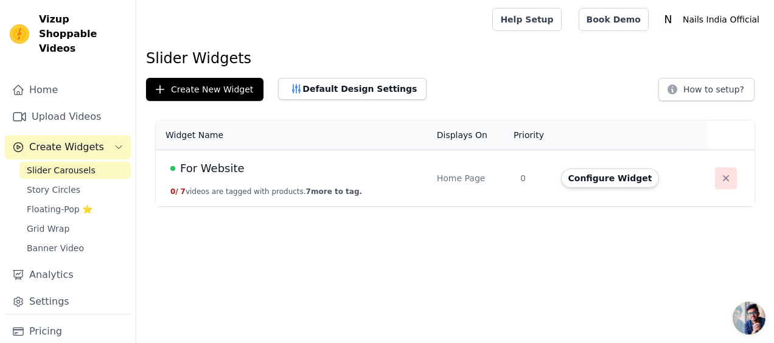
click at [722, 180] on icon "button" at bounding box center [726, 178] width 12 height 12
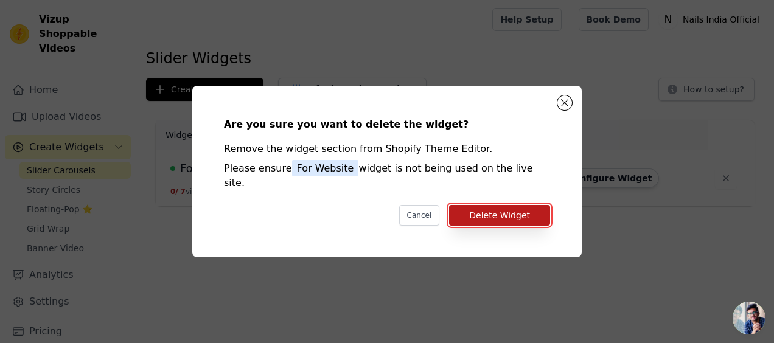
click at [490, 205] on button "Delete Widget" at bounding box center [499, 215] width 101 height 21
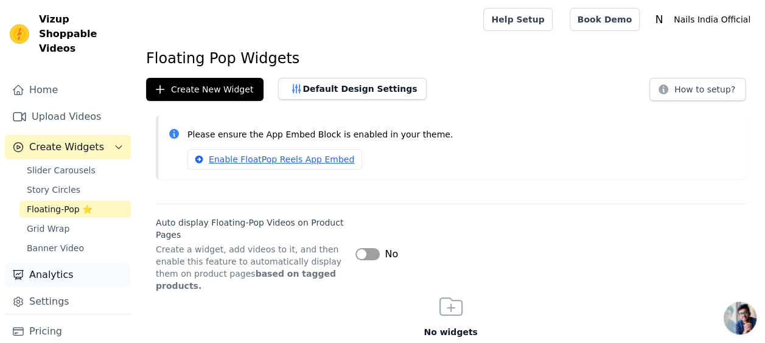
click at [44, 263] on link "Analytics" at bounding box center [68, 275] width 126 height 24
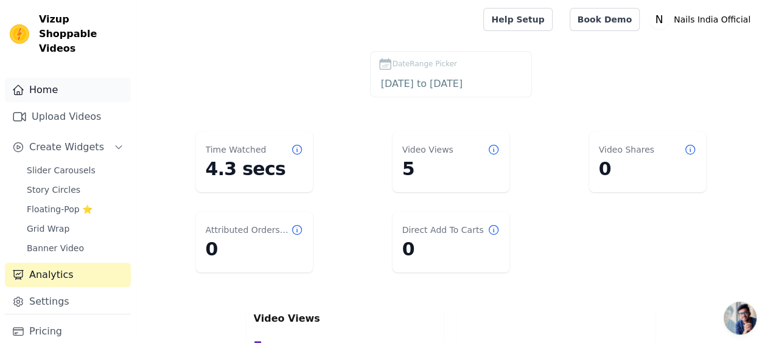
click at [56, 78] on link "Home" at bounding box center [68, 90] width 126 height 24
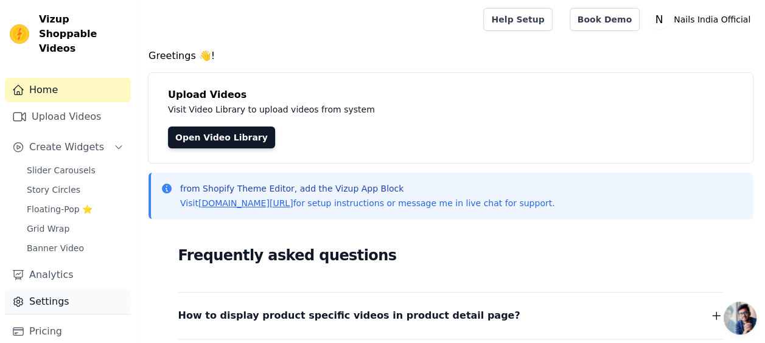
scroll to position [44, 0]
